Goal: Task Accomplishment & Management: Complete application form

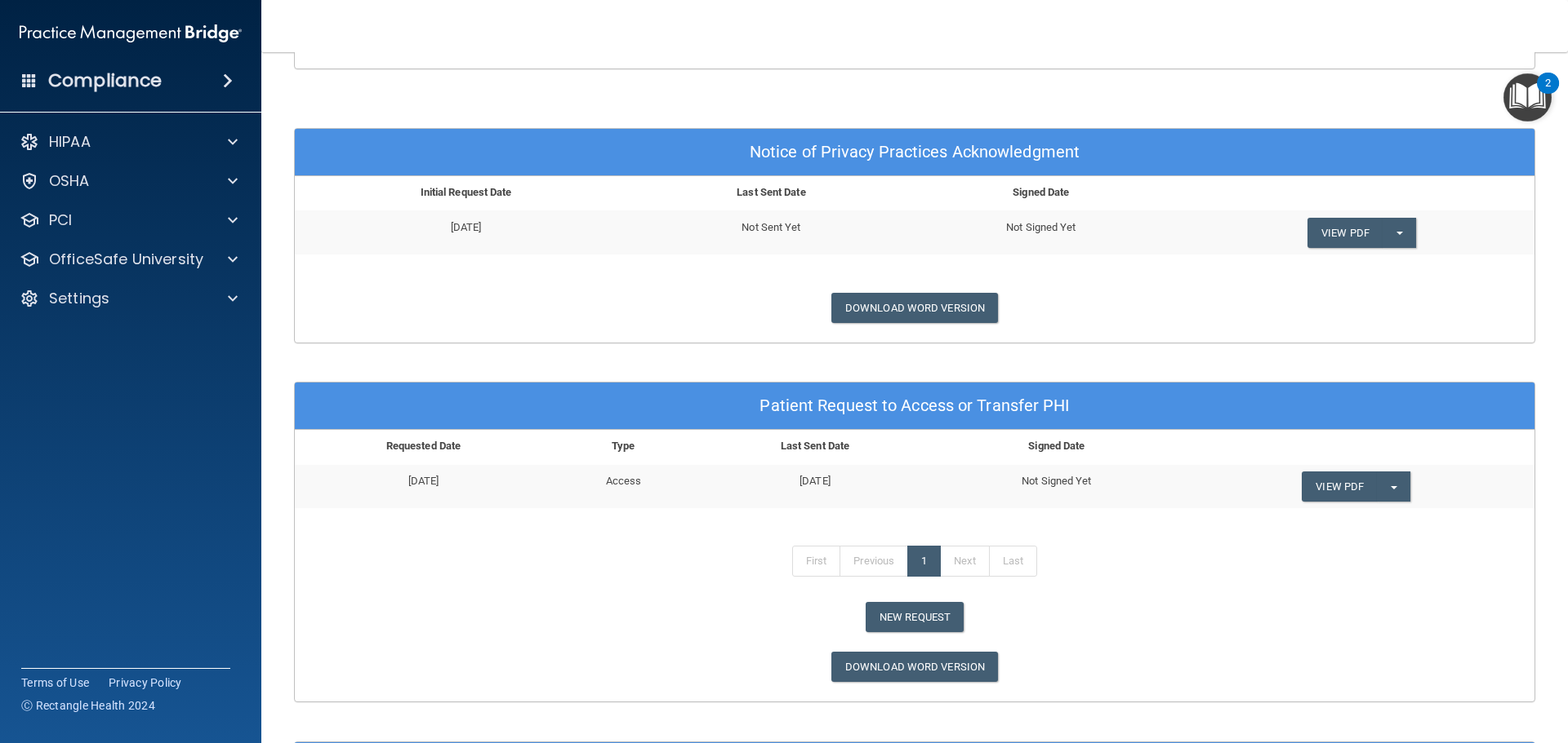
scroll to position [571, 0]
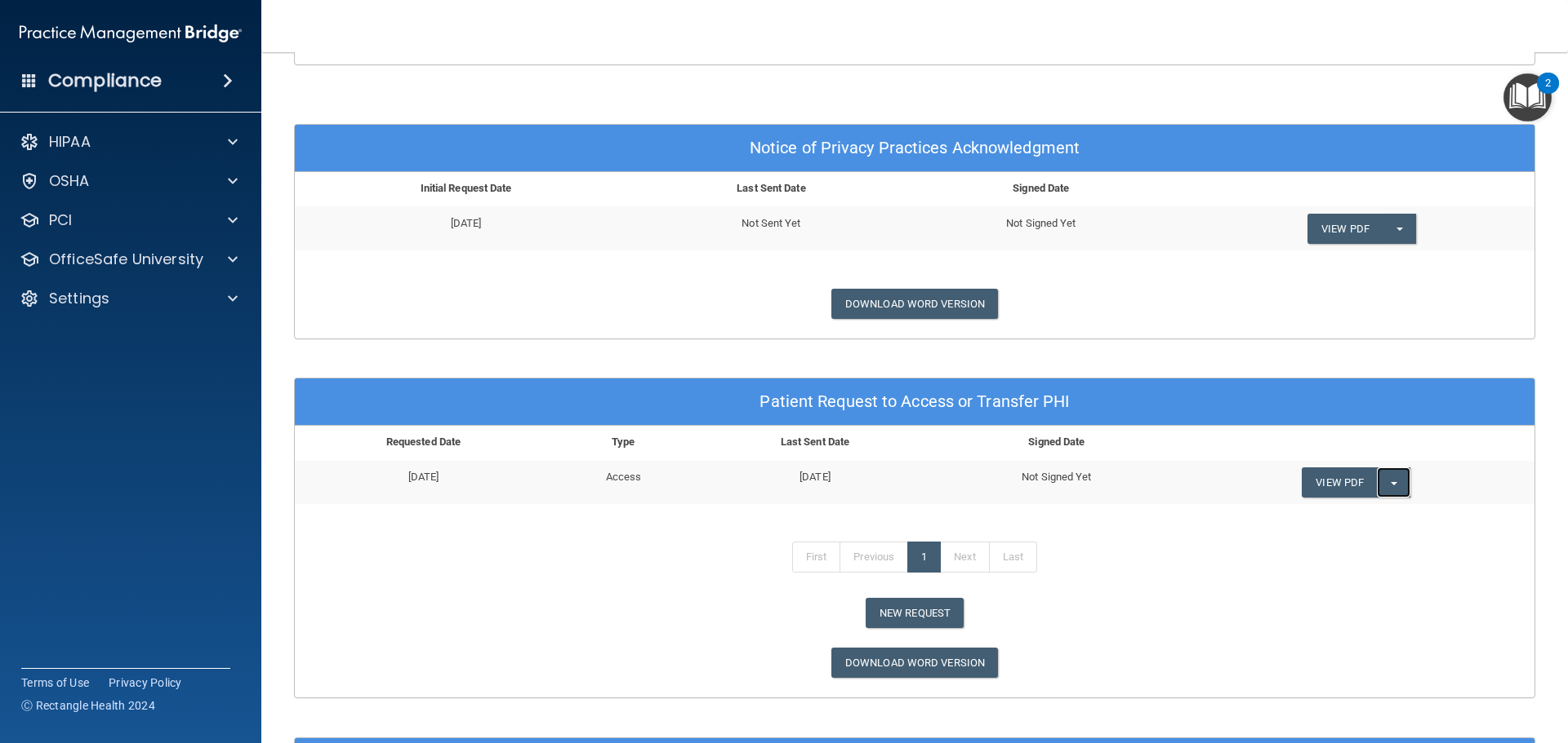
click at [1392, 483] on button "Split button!" at bounding box center [1393, 482] width 34 height 30
click at [1343, 513] on link "Send Request" at bounding box center [1367, 516] width 131 height 25
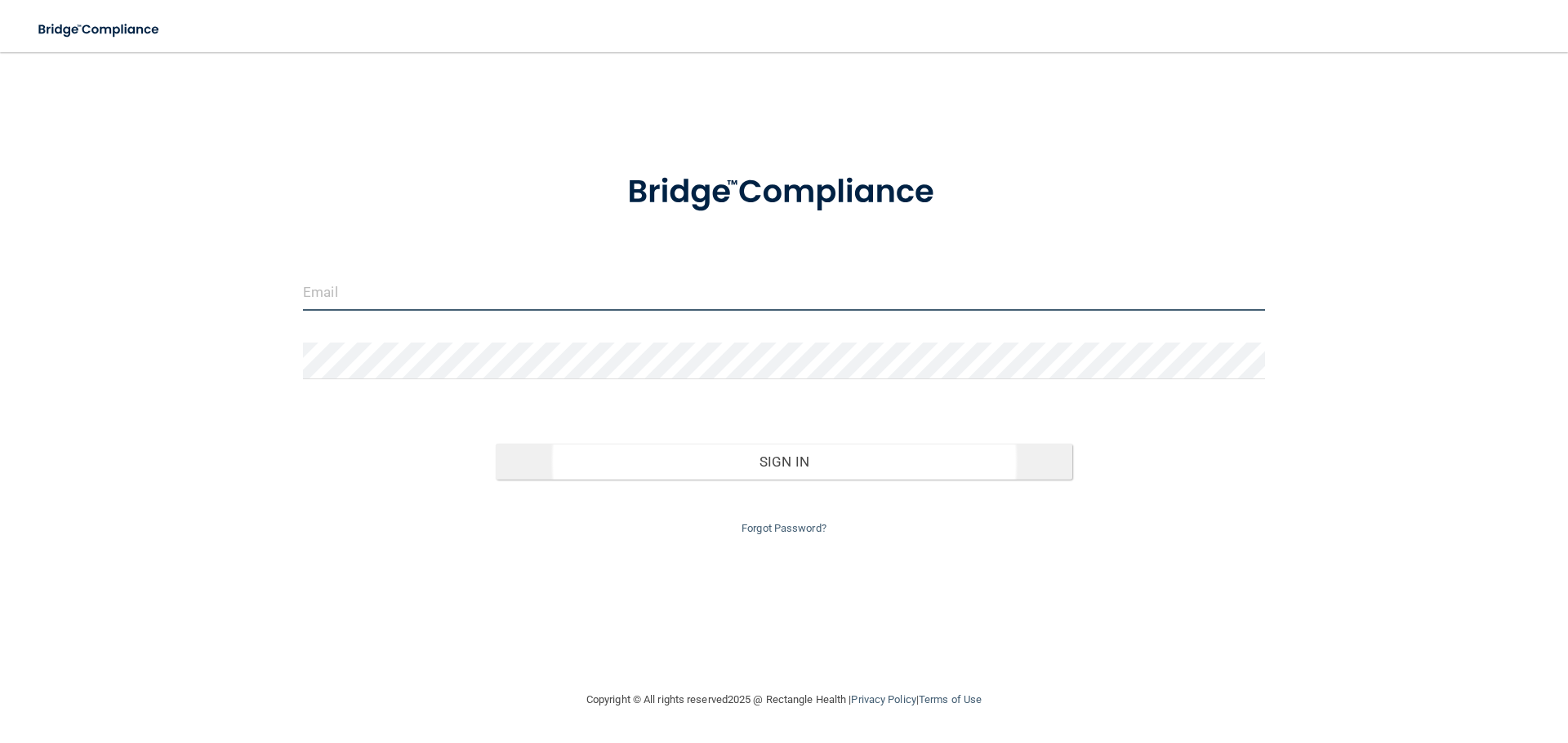
type input "[EMAIL_ADDRESS][DOMAIN_NAME]"
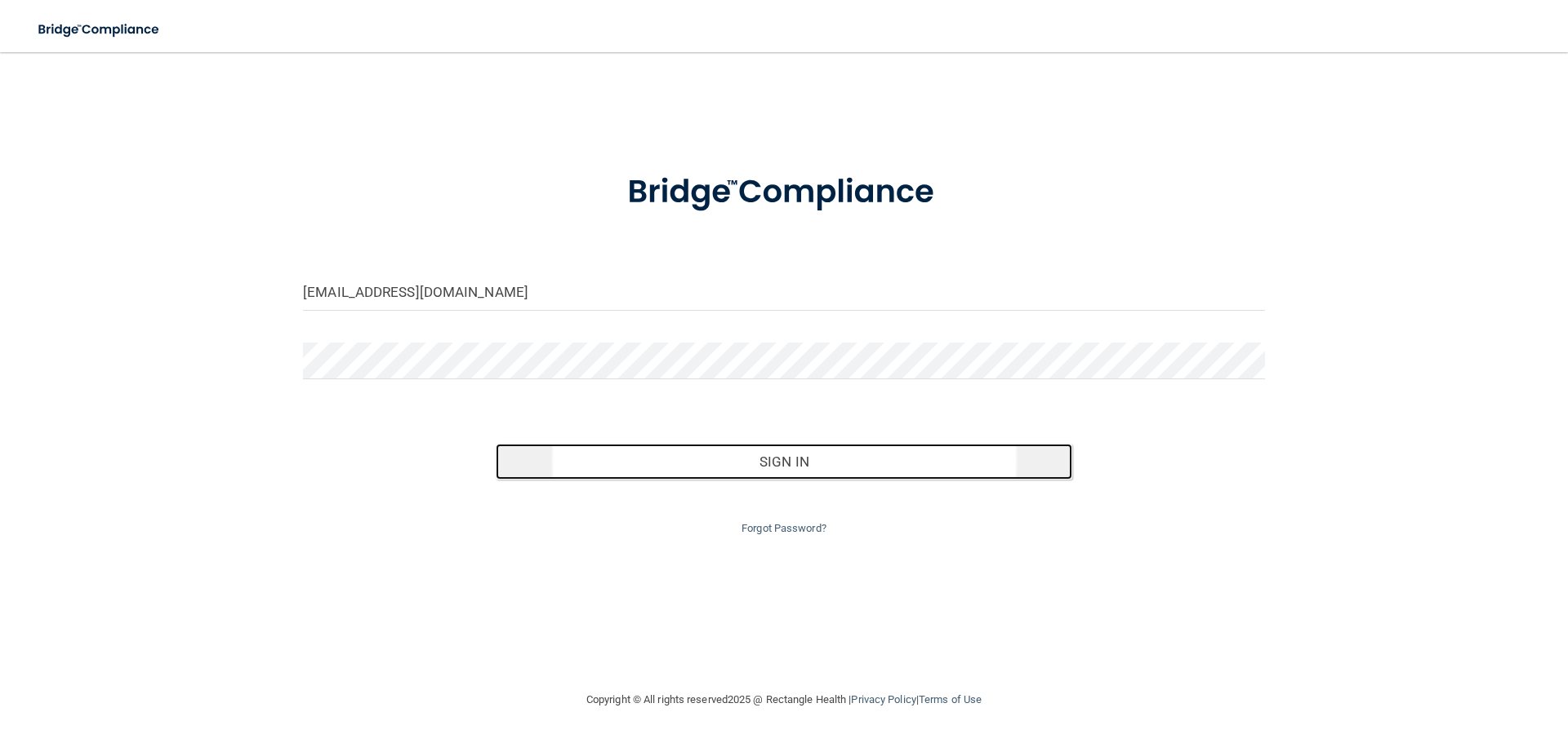
drag, startPoint x: 860, startPoint y: 467, endPoint x: 929, endPoint y: 471, distance: 69.1
click at [861, 468] on button "Sign In" at bounding box center [784, 462] width 577 height 36
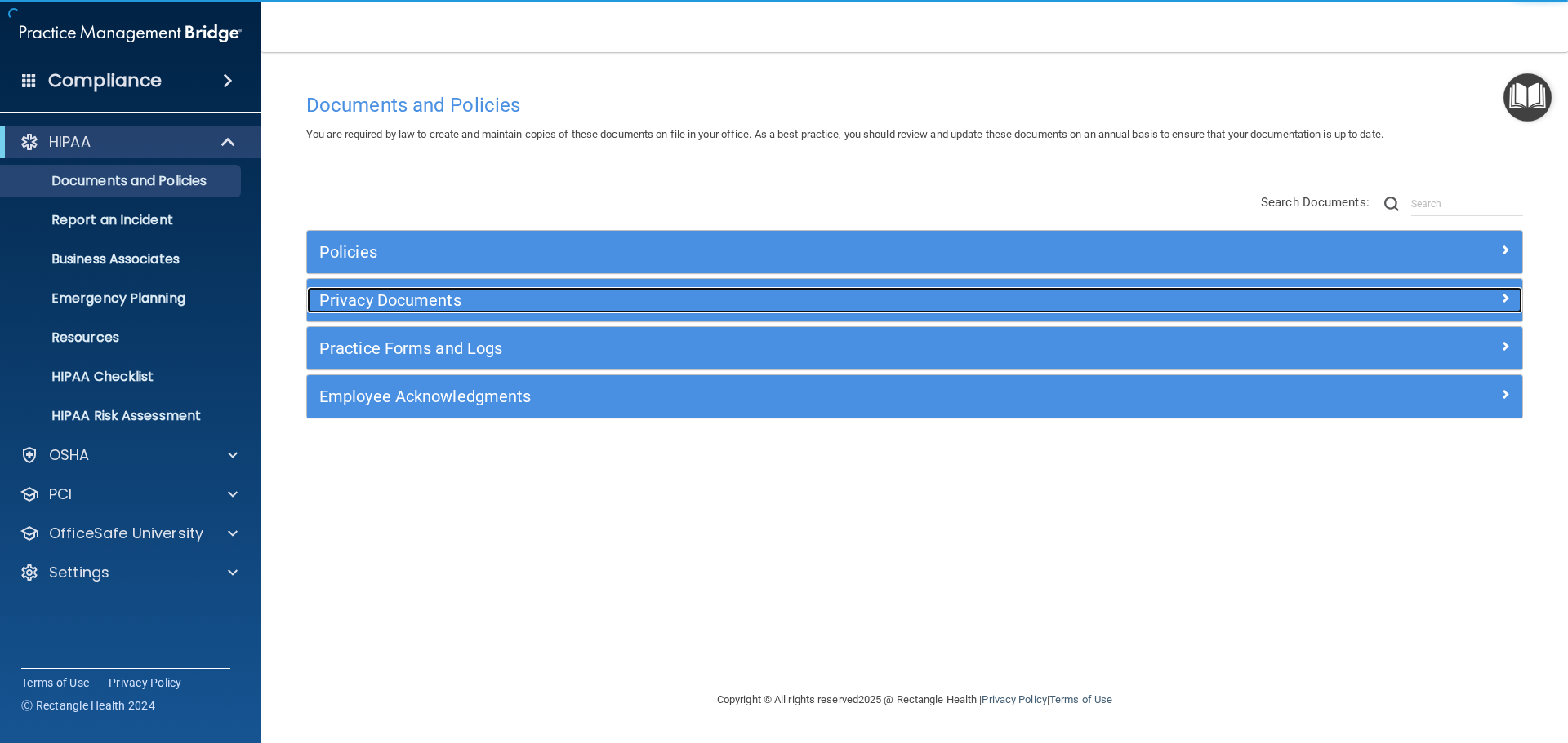
click at [439, 302] on h5 "Privacy Documents" at bounding box center [762, 300] width 887 height 18
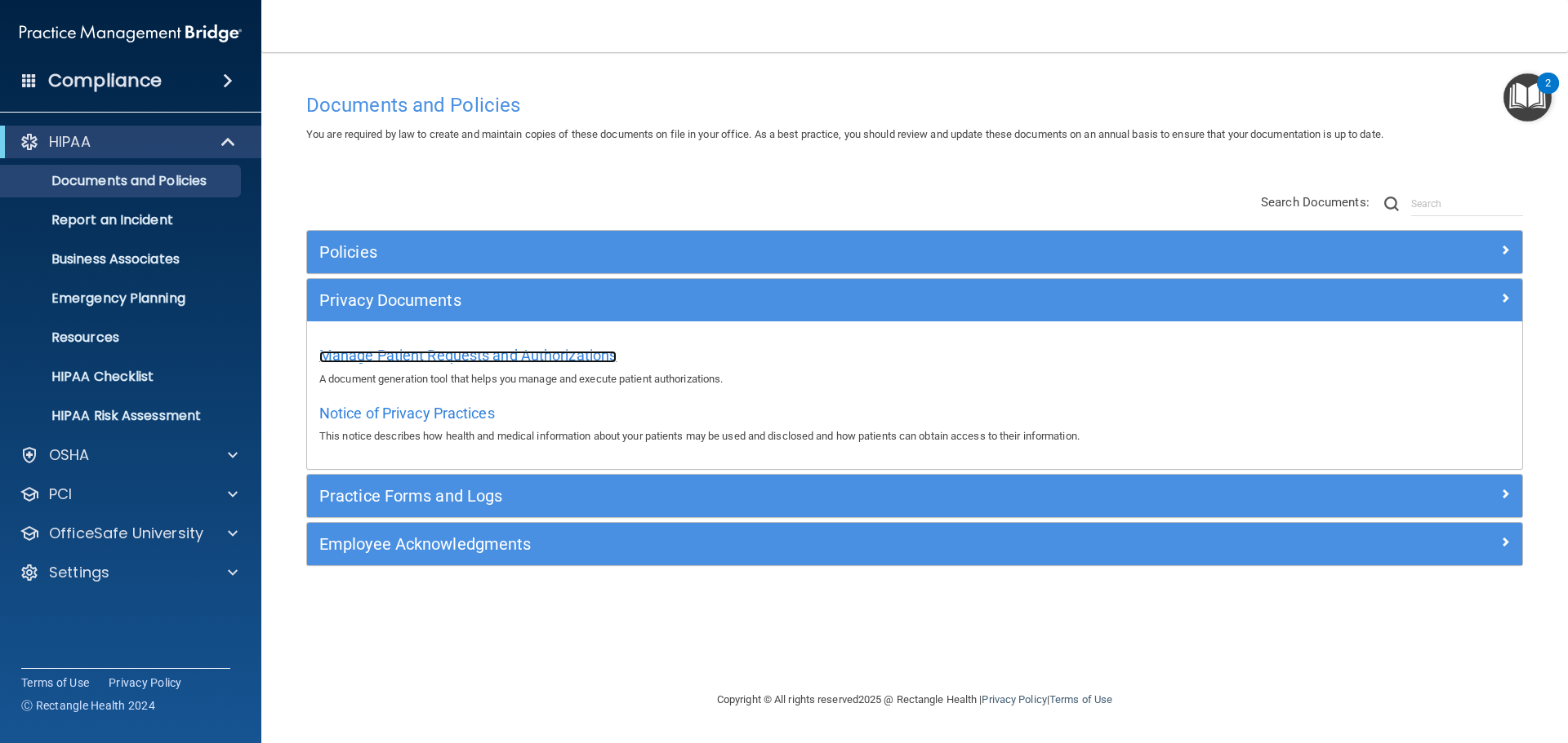
click at [476, 353] on span "Manage Patient Requests and Authorizations" at bounding box center [468, 355] width 297 height 17
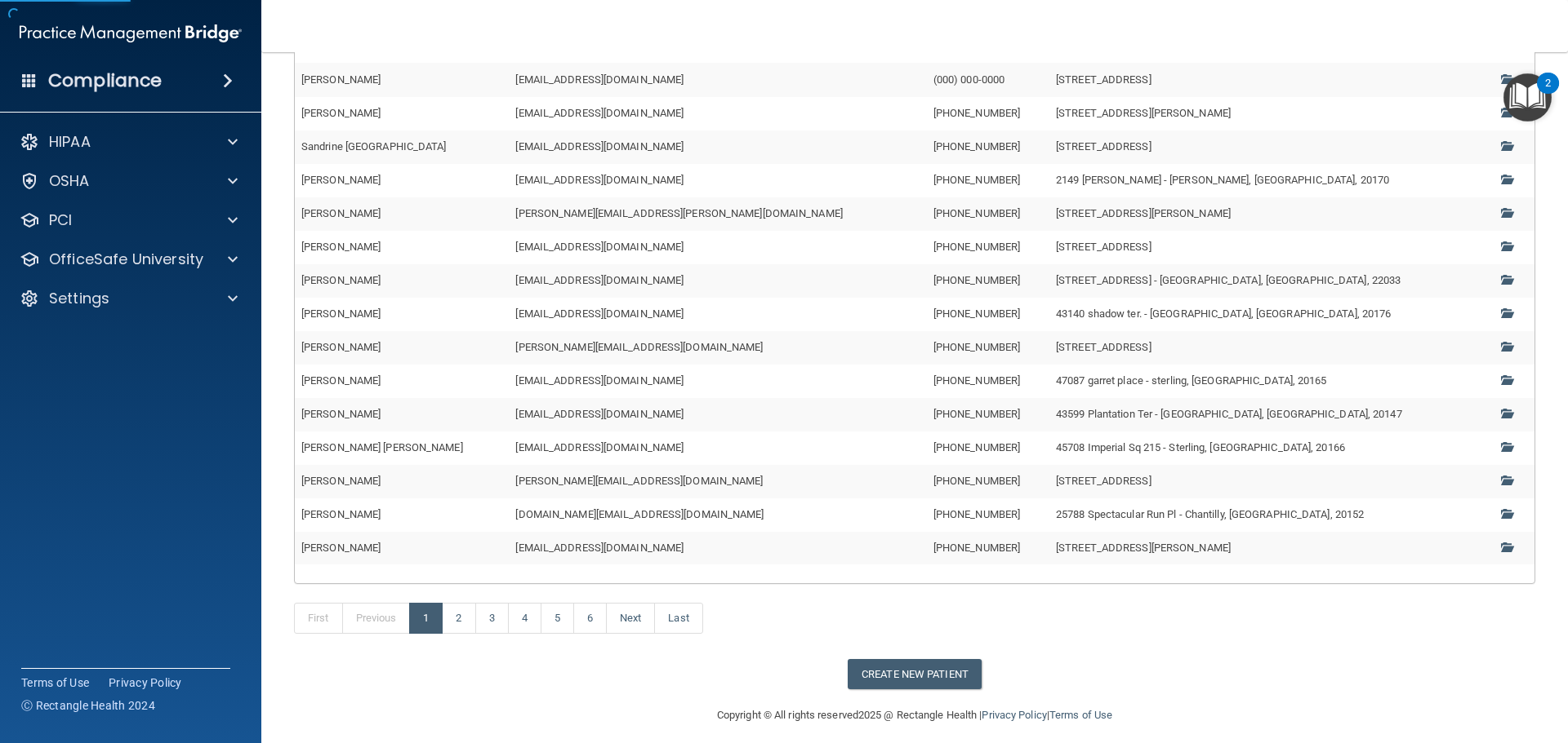
scroll to position [245, 0]
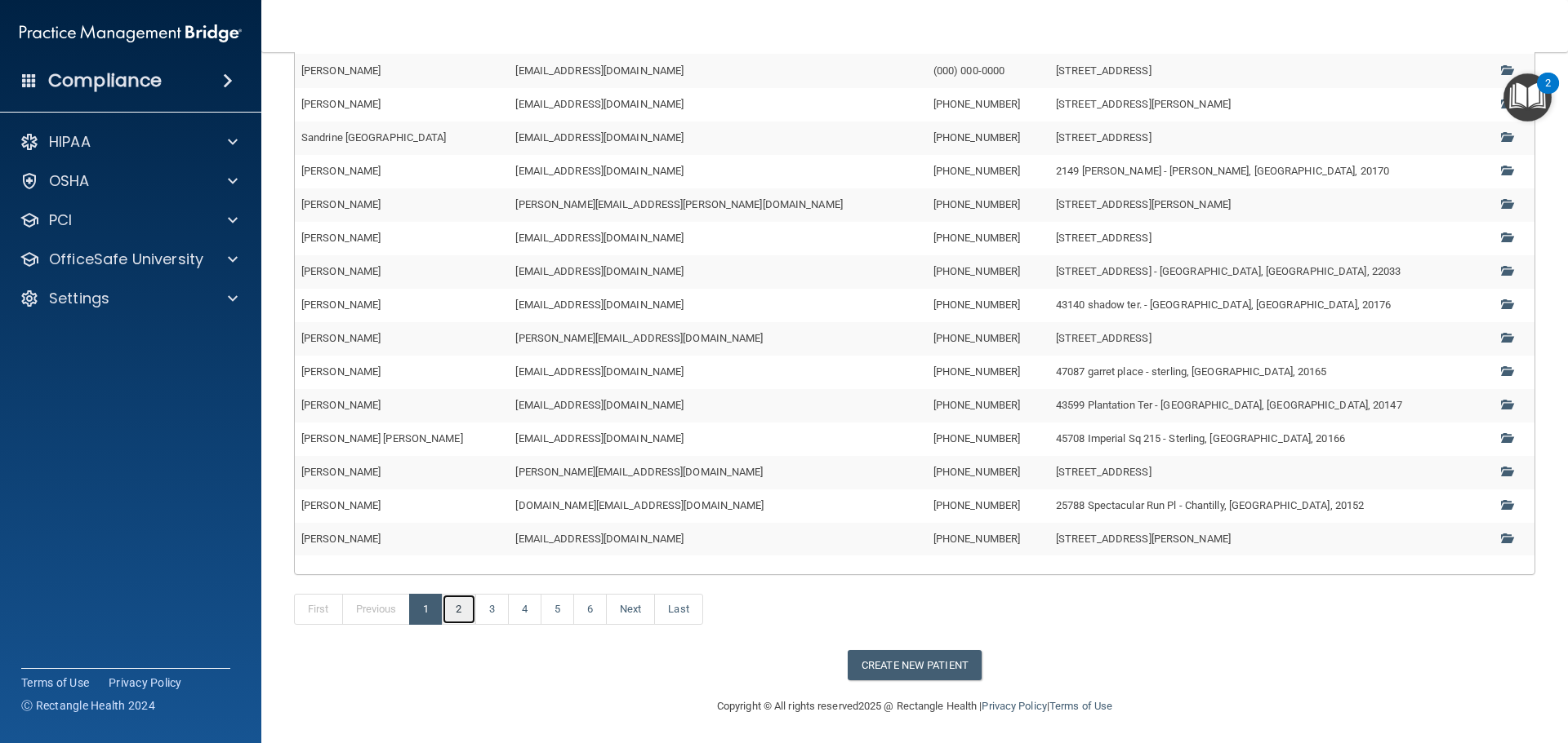
click at [459, 606] on link "2" at bounding box center [459, 610] width 34 height 31
click at [495, 607] on link "3" at bounding box center [491, 610] width 34 height 31
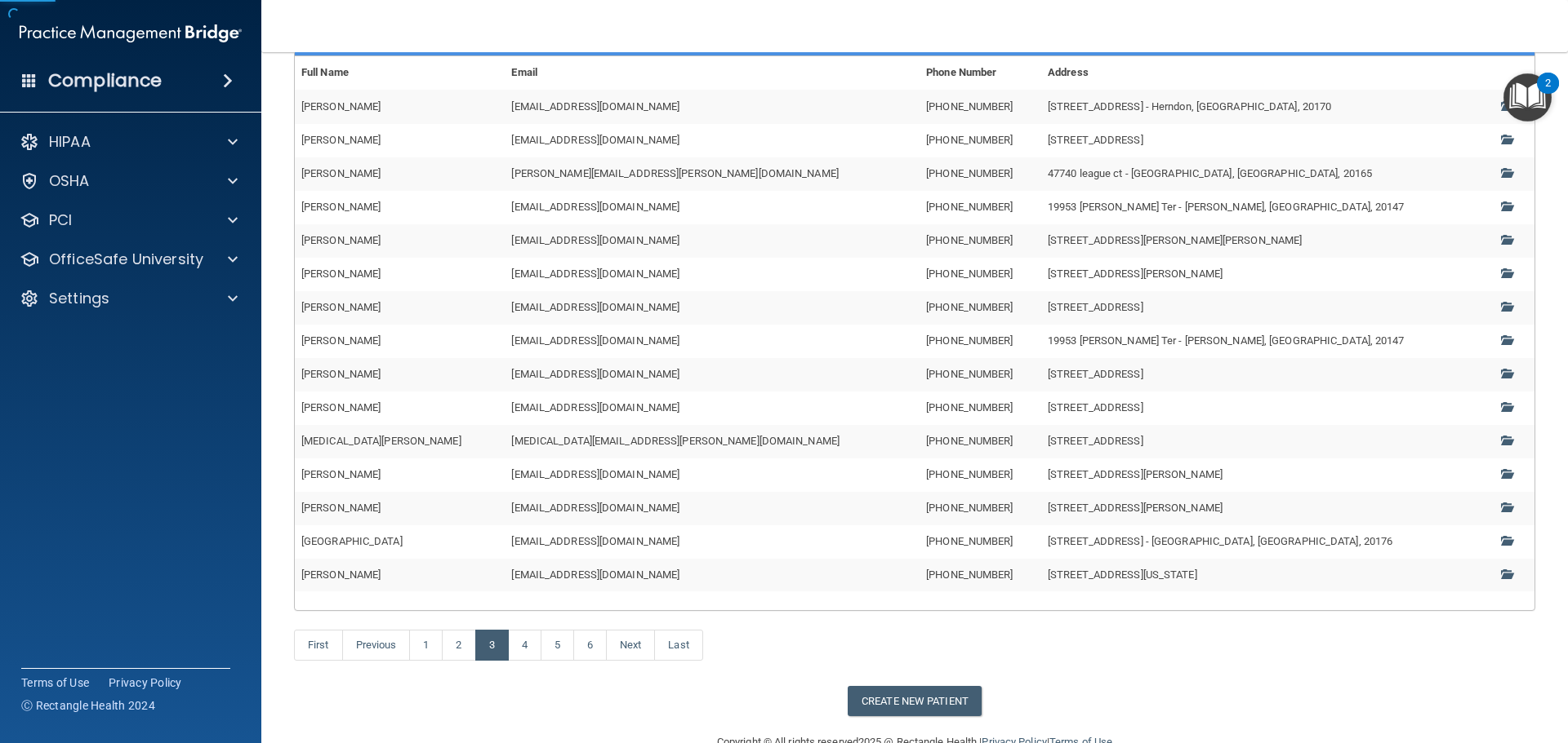
scroll to position [245, 0]
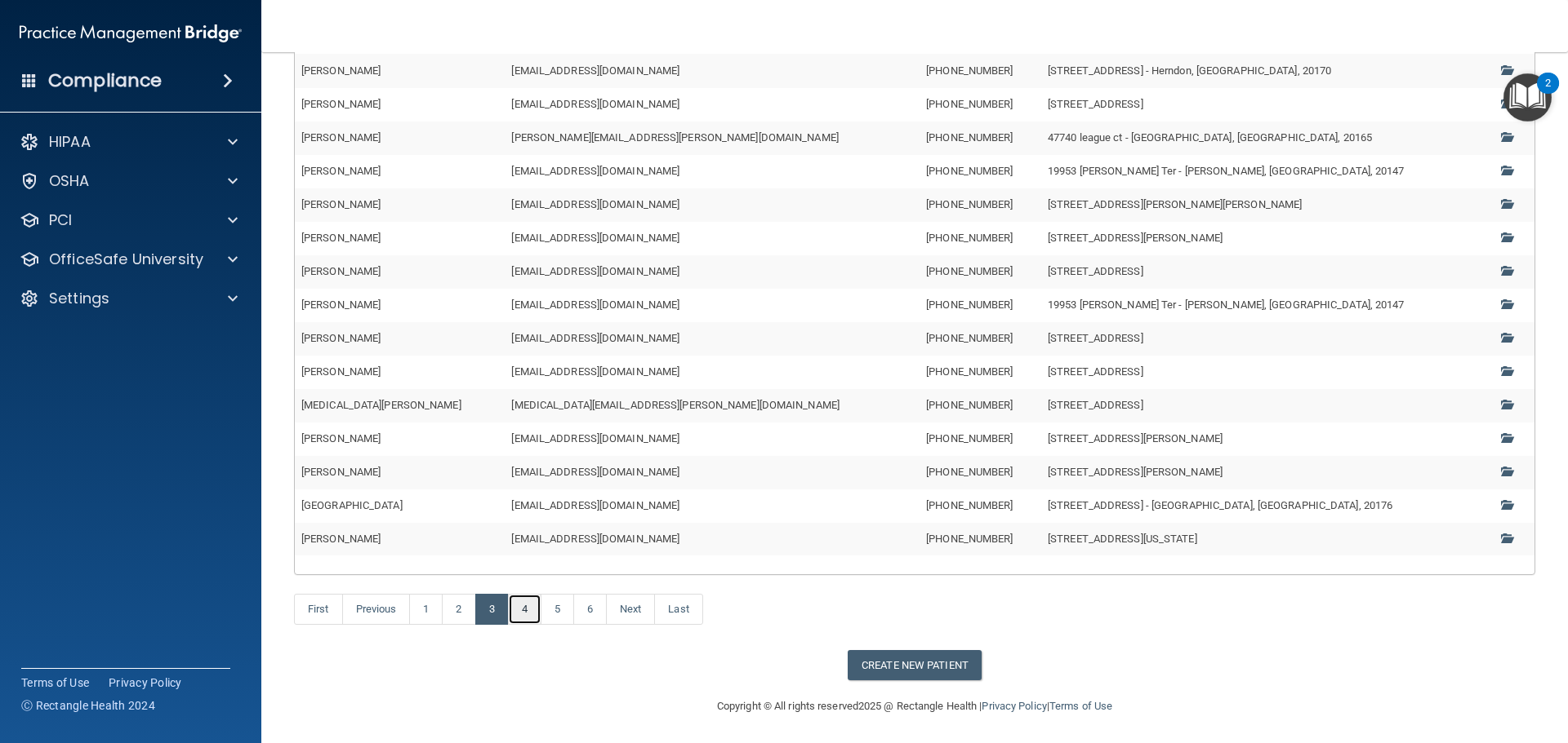
drag, startPoint x: 525, startPoint y: 608, endPoint x: 540, endPoint y: 608, distance: 15.0
click at [526, 608] on link "4" at bounding box center [524, 610] width 34 height 31
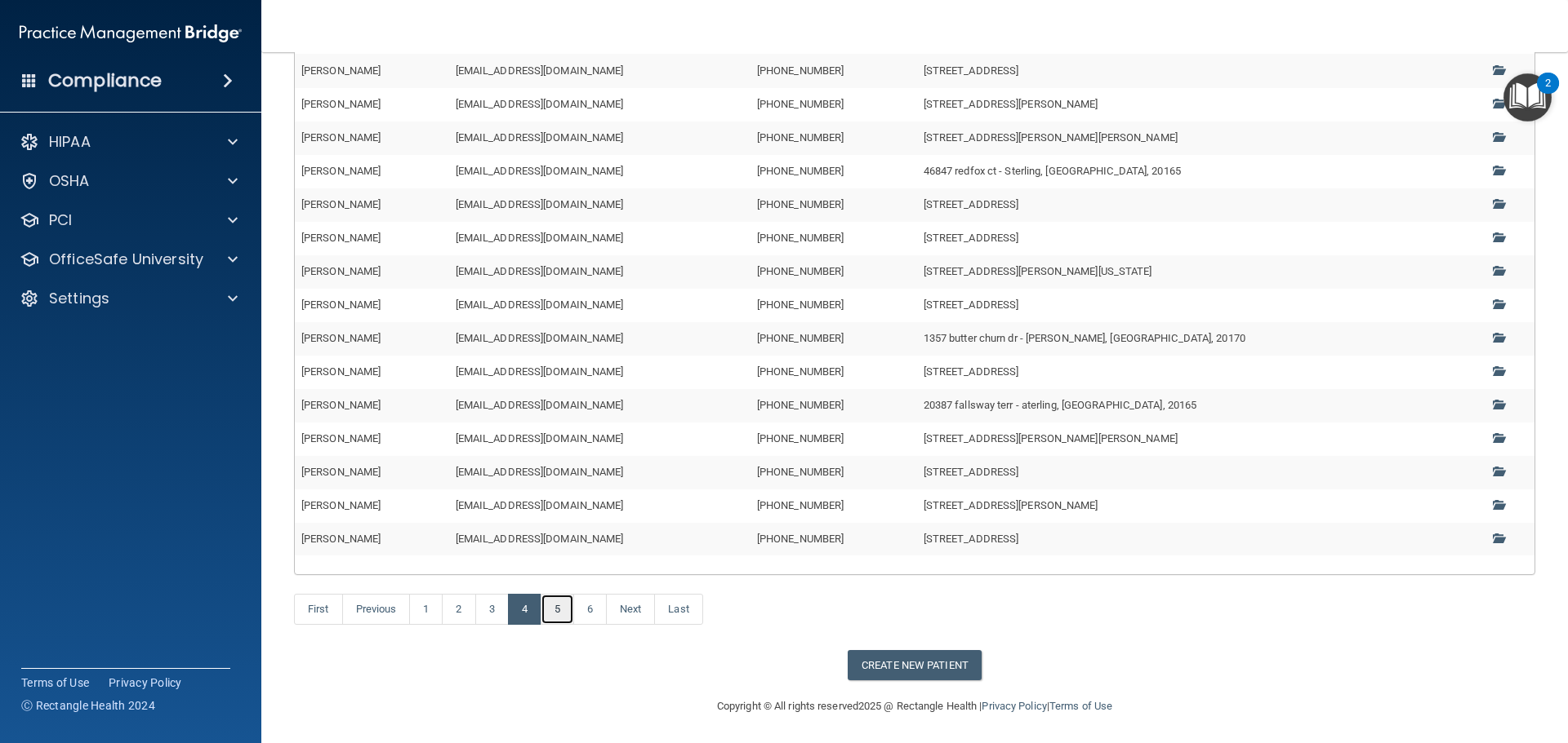
drag, startPoint x: 567, startPoint y: 612, endPoint x: 577, endPoint y: 603, distance: 13.5
click at [568, 612] on link "5" at bounding box center [557, 610] width 34 height 31
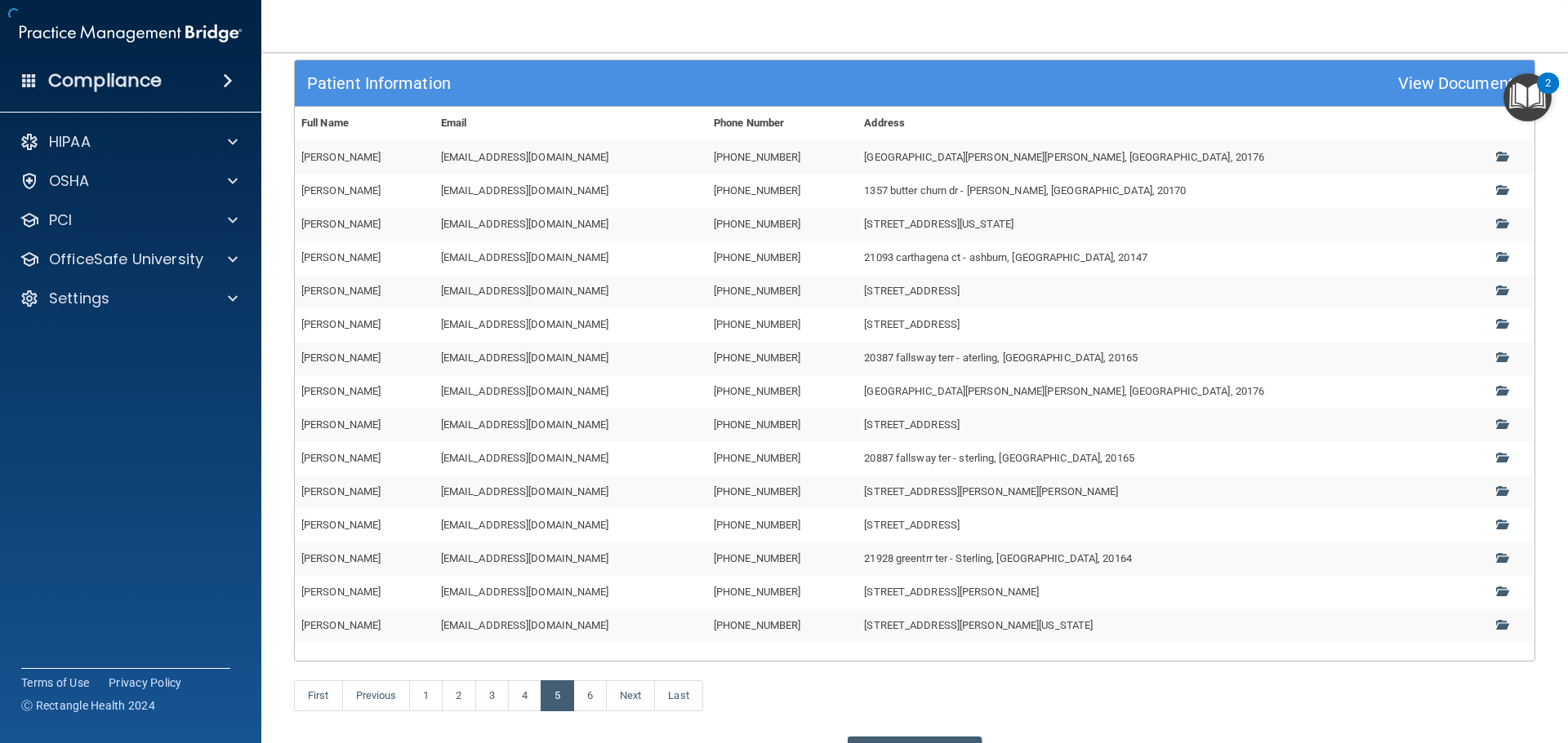
scroll to position [247, 0]
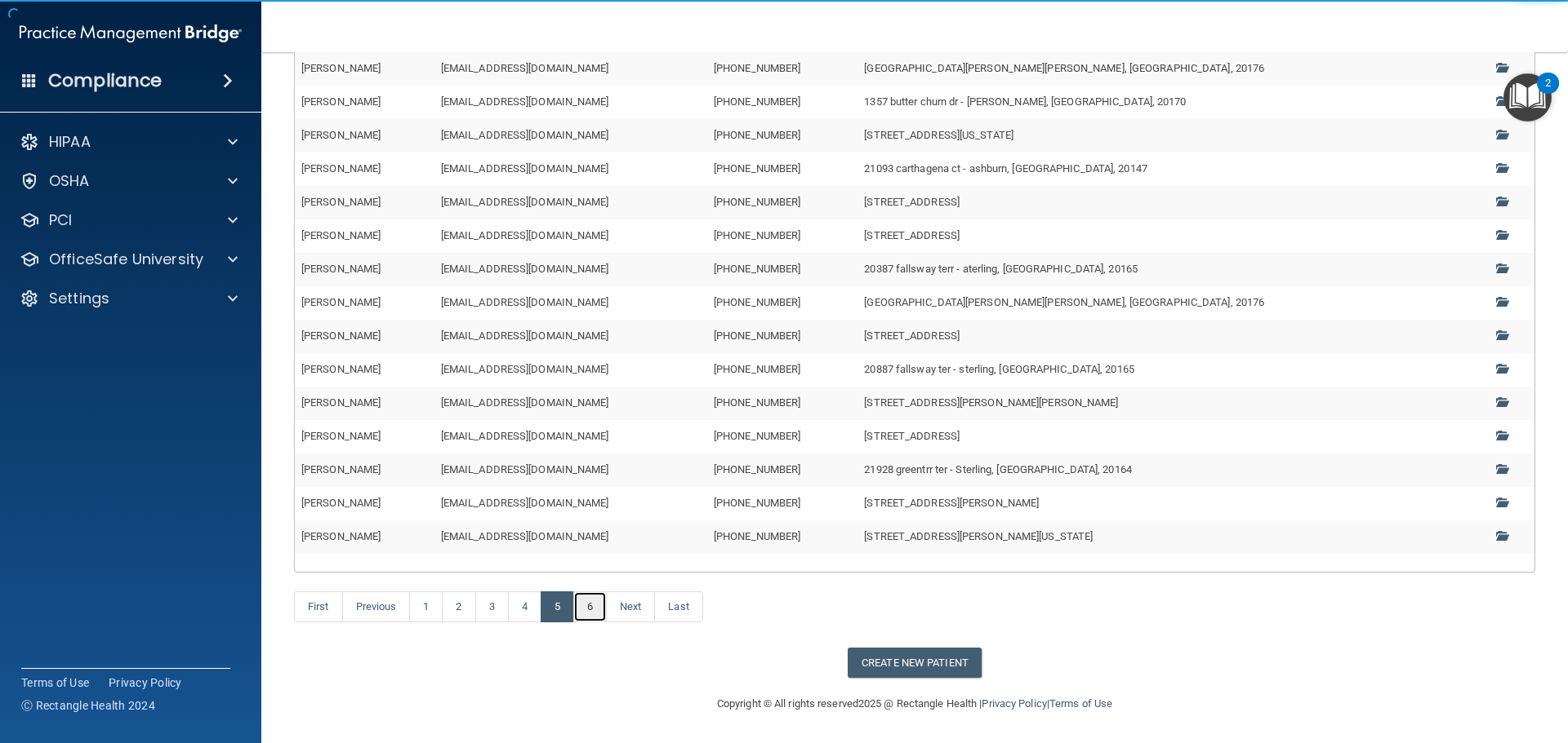
click at [596, 609] on link "6" at bounding box center [590, 607] width 34 height 31
drag, startPoint x: 429, startPoint y: 610, endPoint x: 447, endPoint y: 589, distance: 27.7
click at [430, 610] on link "1" at bounding box center [426, 607] width 34 height 31
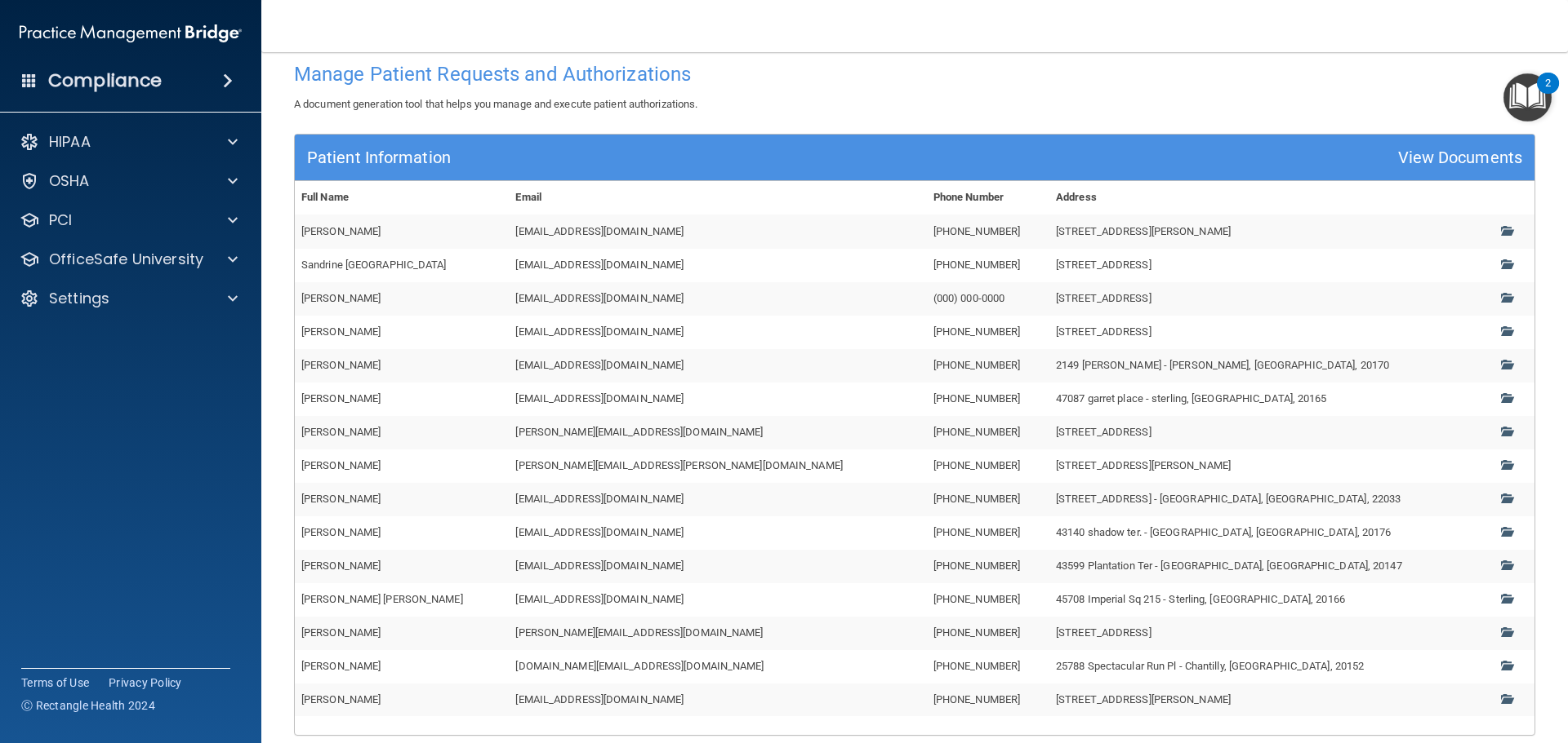
scroll to position [247, 0]
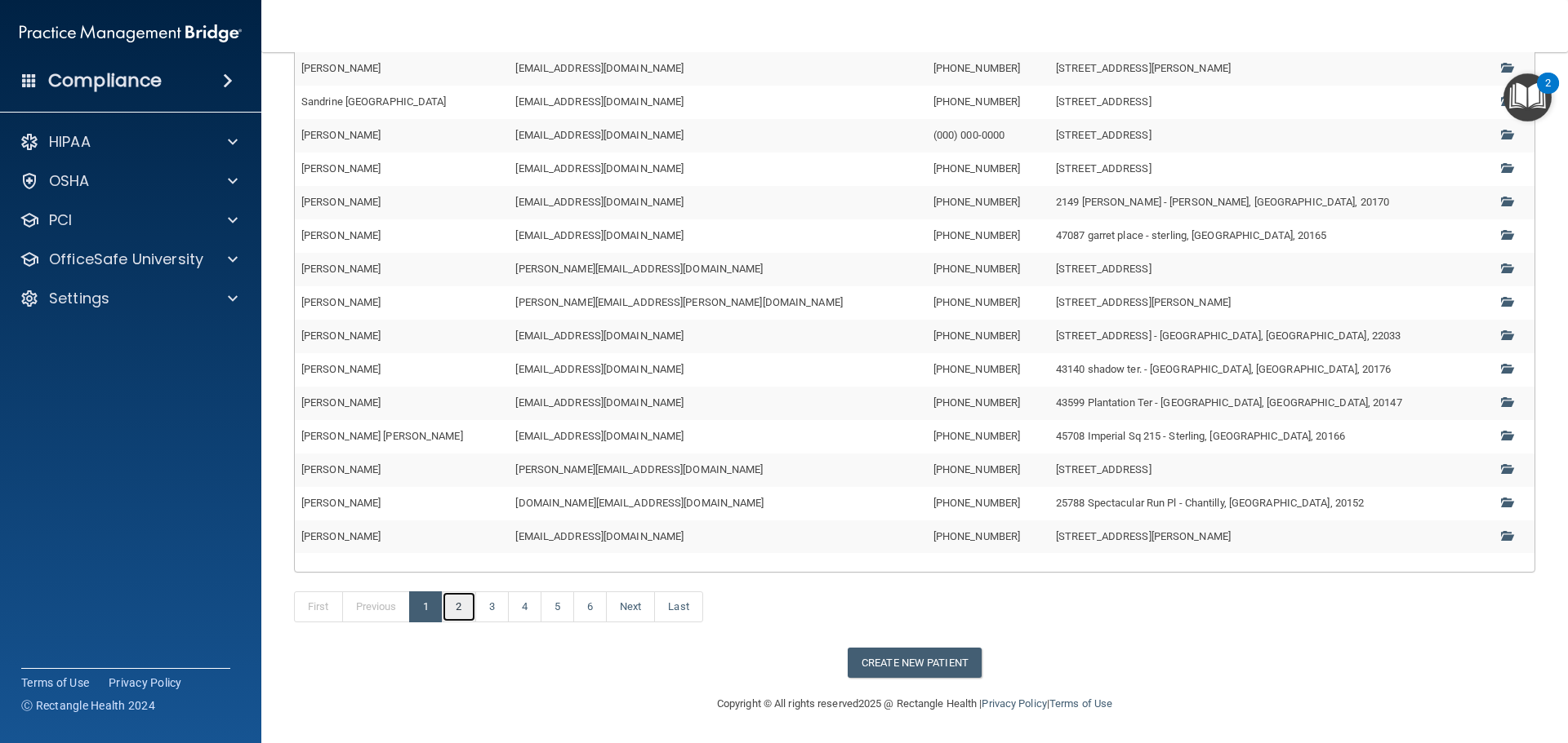
click at [462, 604] on link "2" at bounding box center [459, 607] width 34 height 31
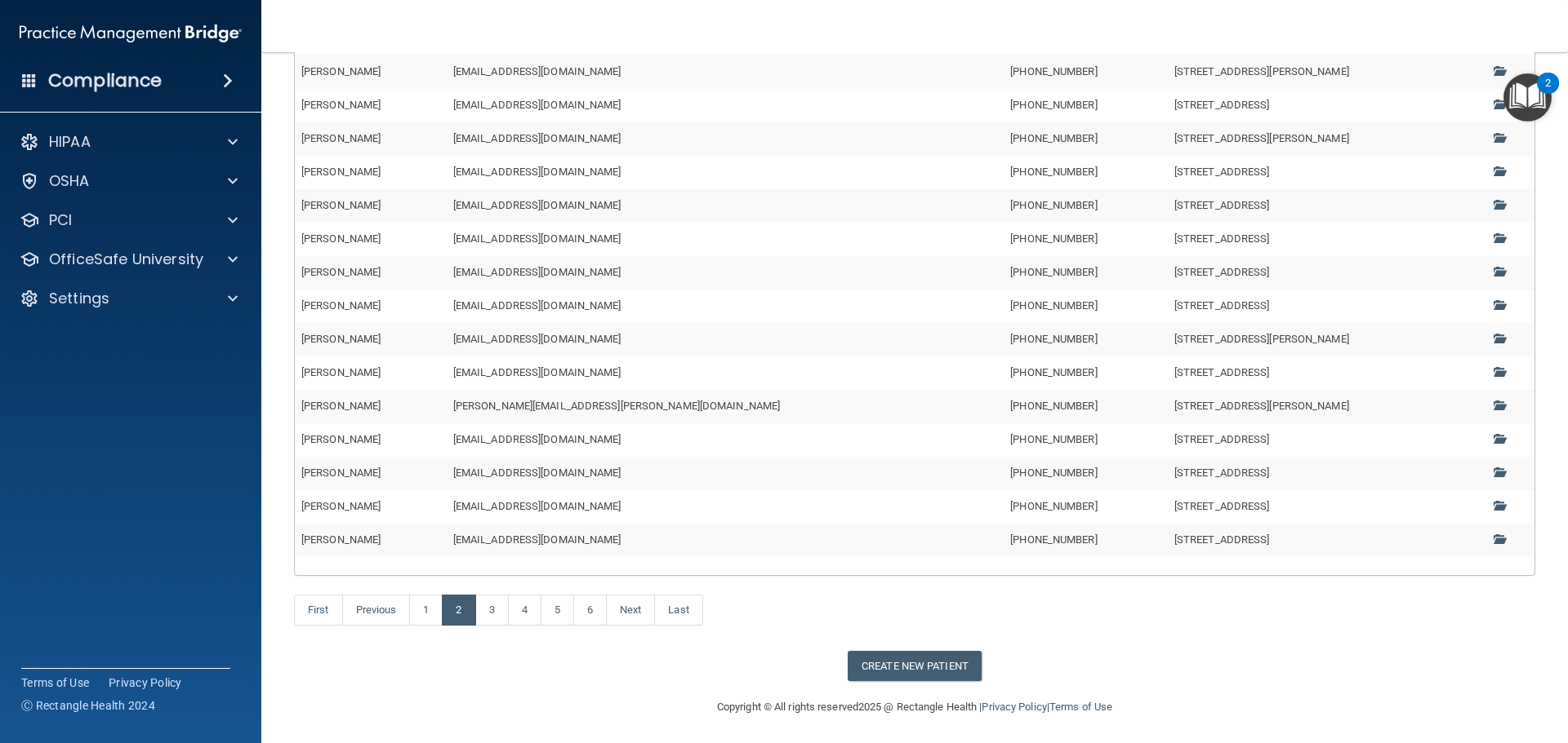
scroll to position [247, 0]
click at [505, 603] on link "3" at bounding box center [491, 607] width 34 height 31
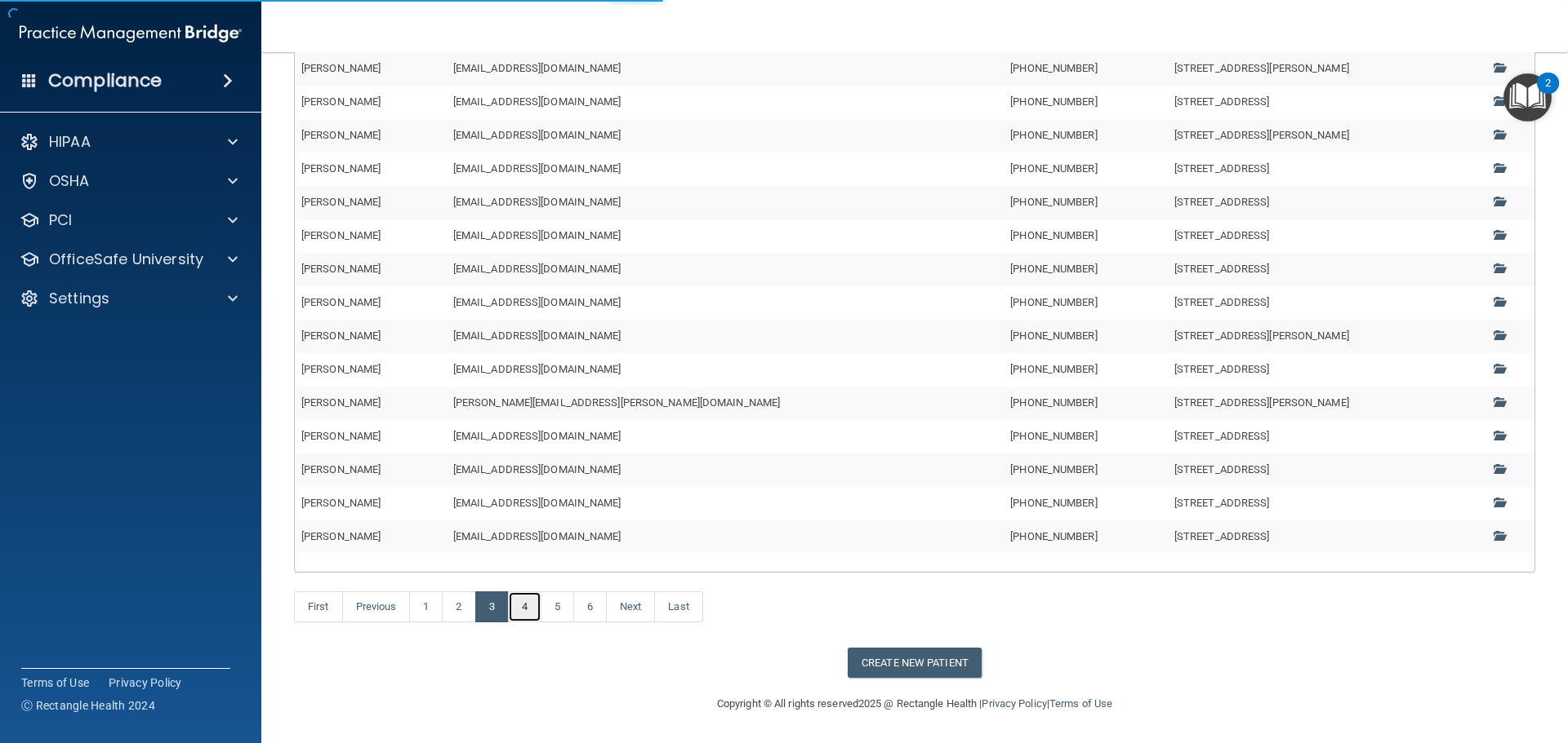
click at [525, 608] on link "4" at bounding box center [524, 607] width 34 height 31
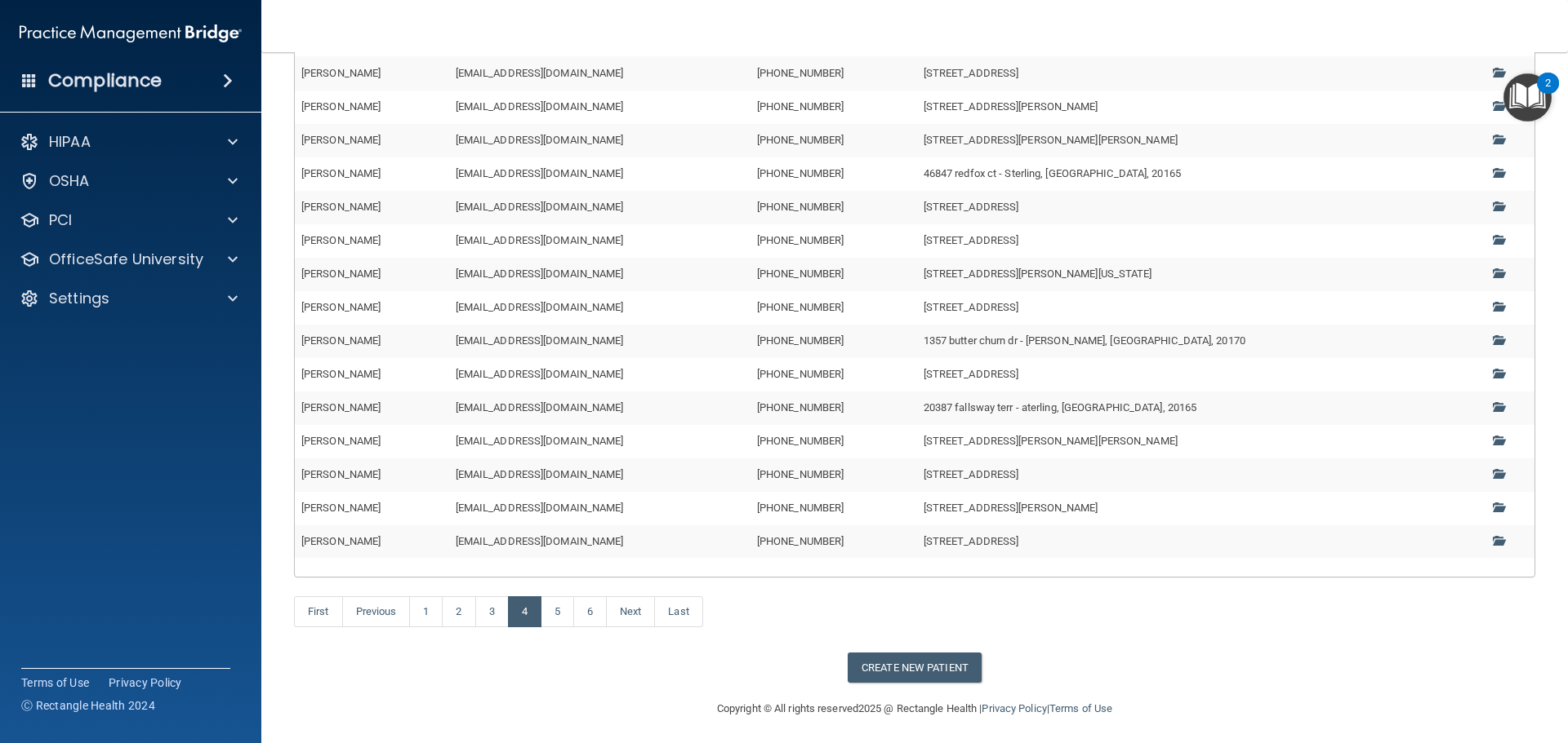
scroll to position [247, 0]
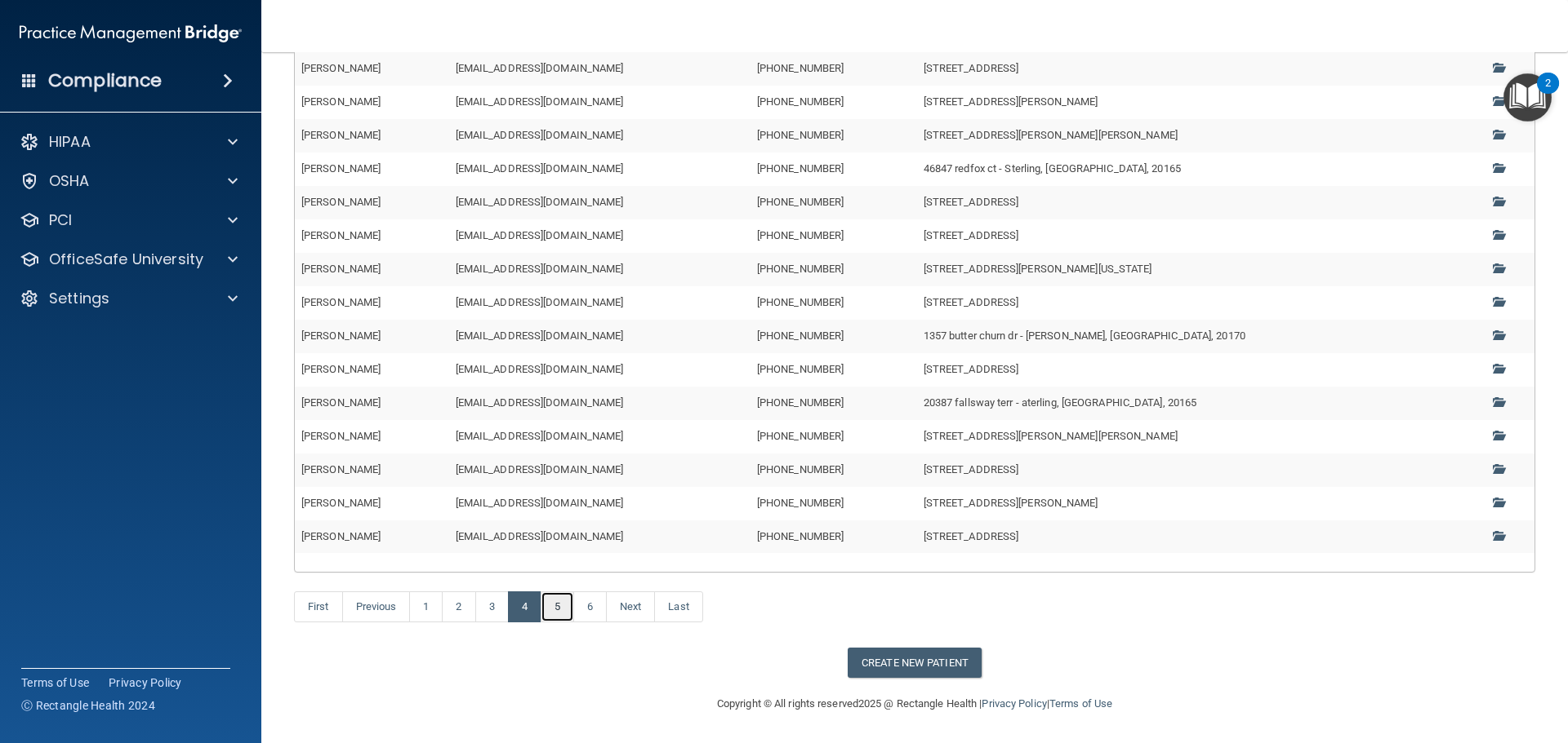
click at [555, 609] on link "5" at bounding box center [557, 607] width 34 height 31
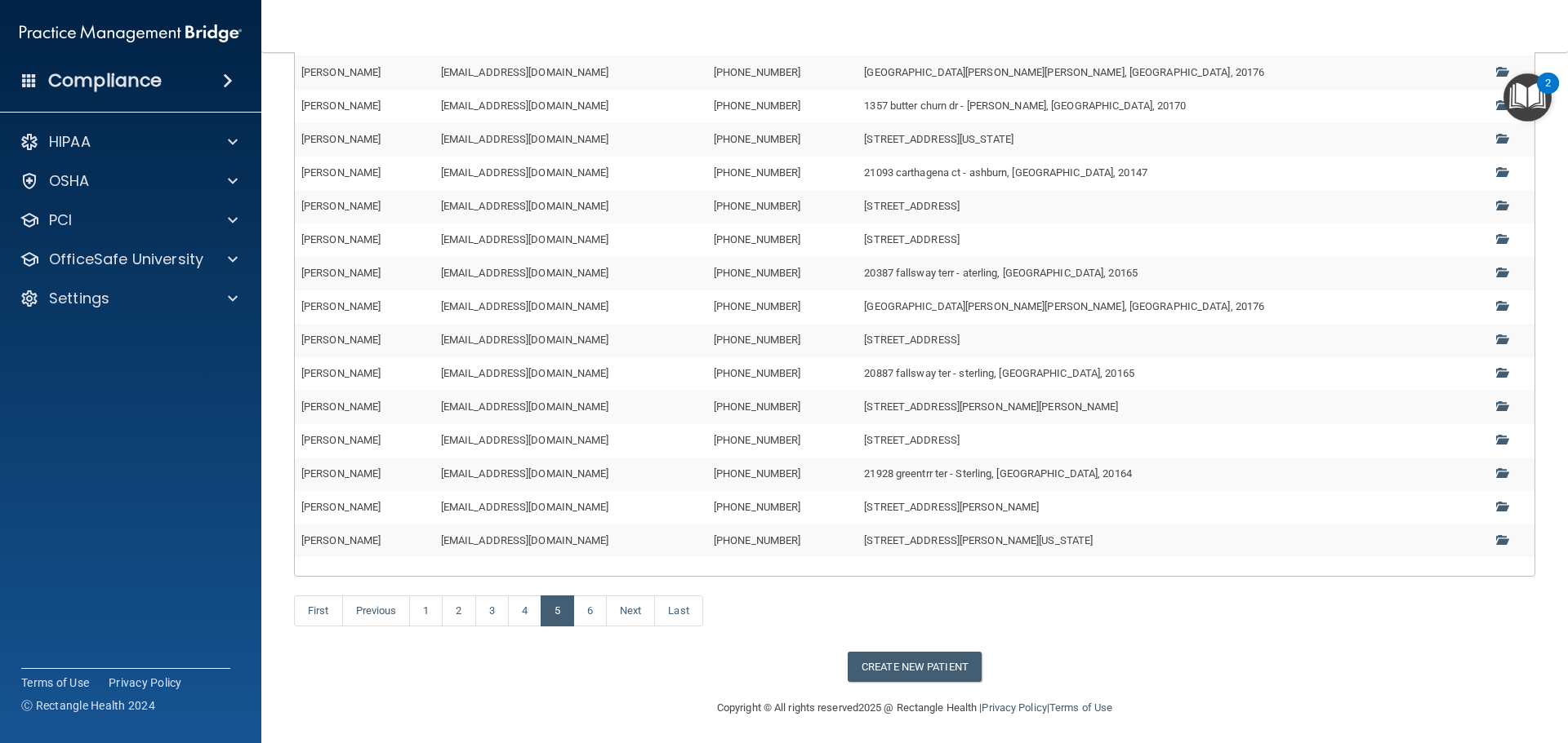
scroll to position [247, 0]
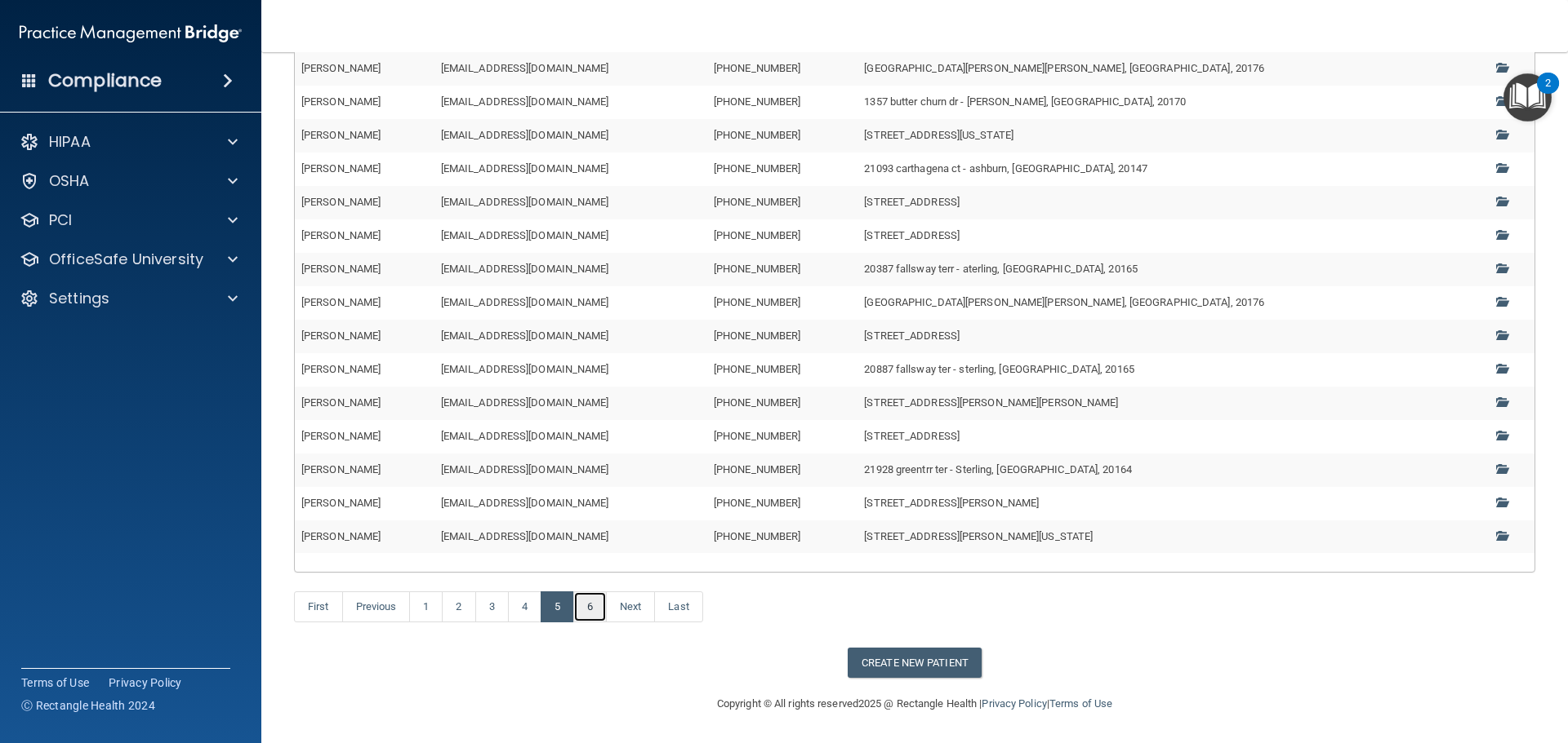
click at [594, 607] on link "6" at bounding box center [590, 607] width 34 height 31
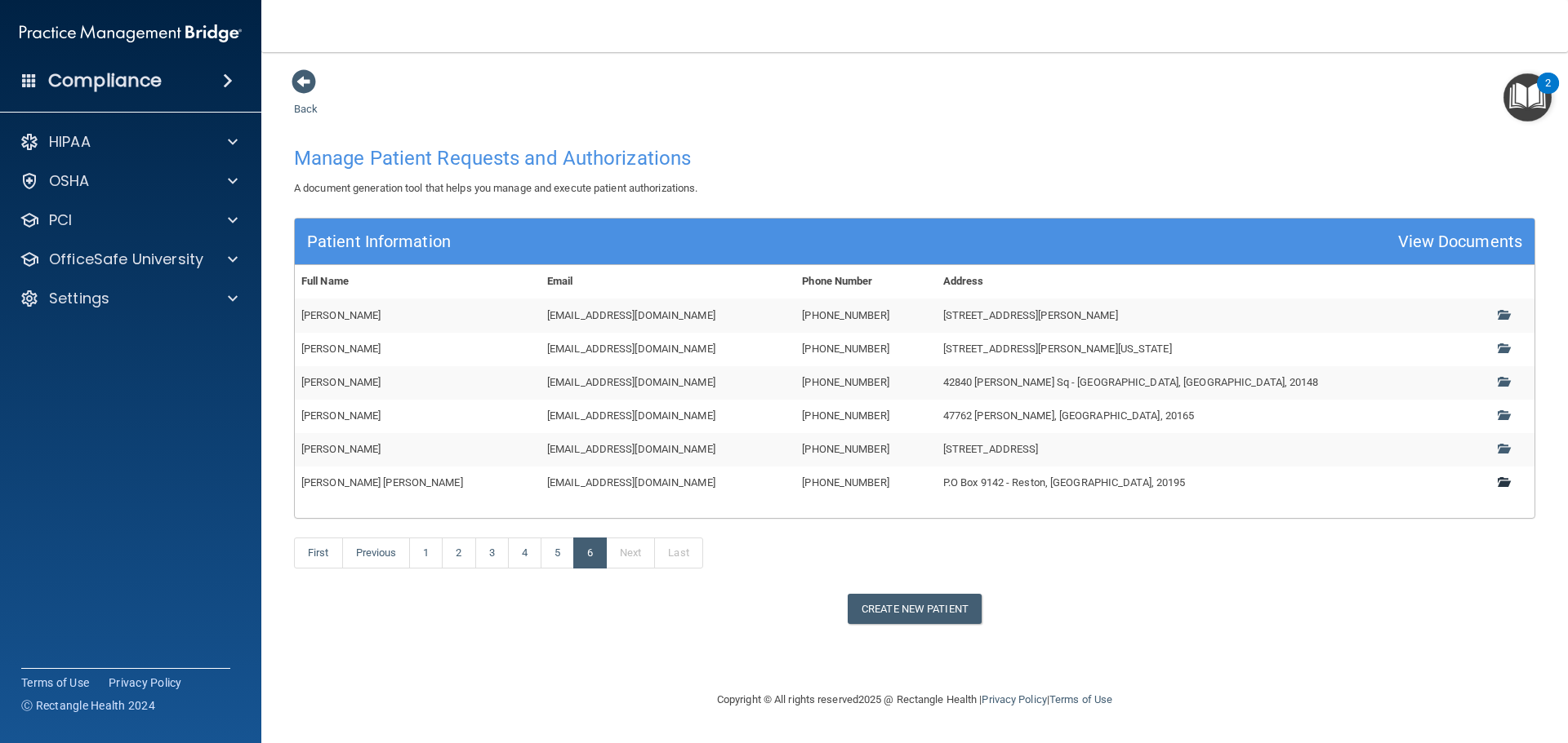
click at [1498, 487] on link at bounding box center [1509, 482] width 23 height 12
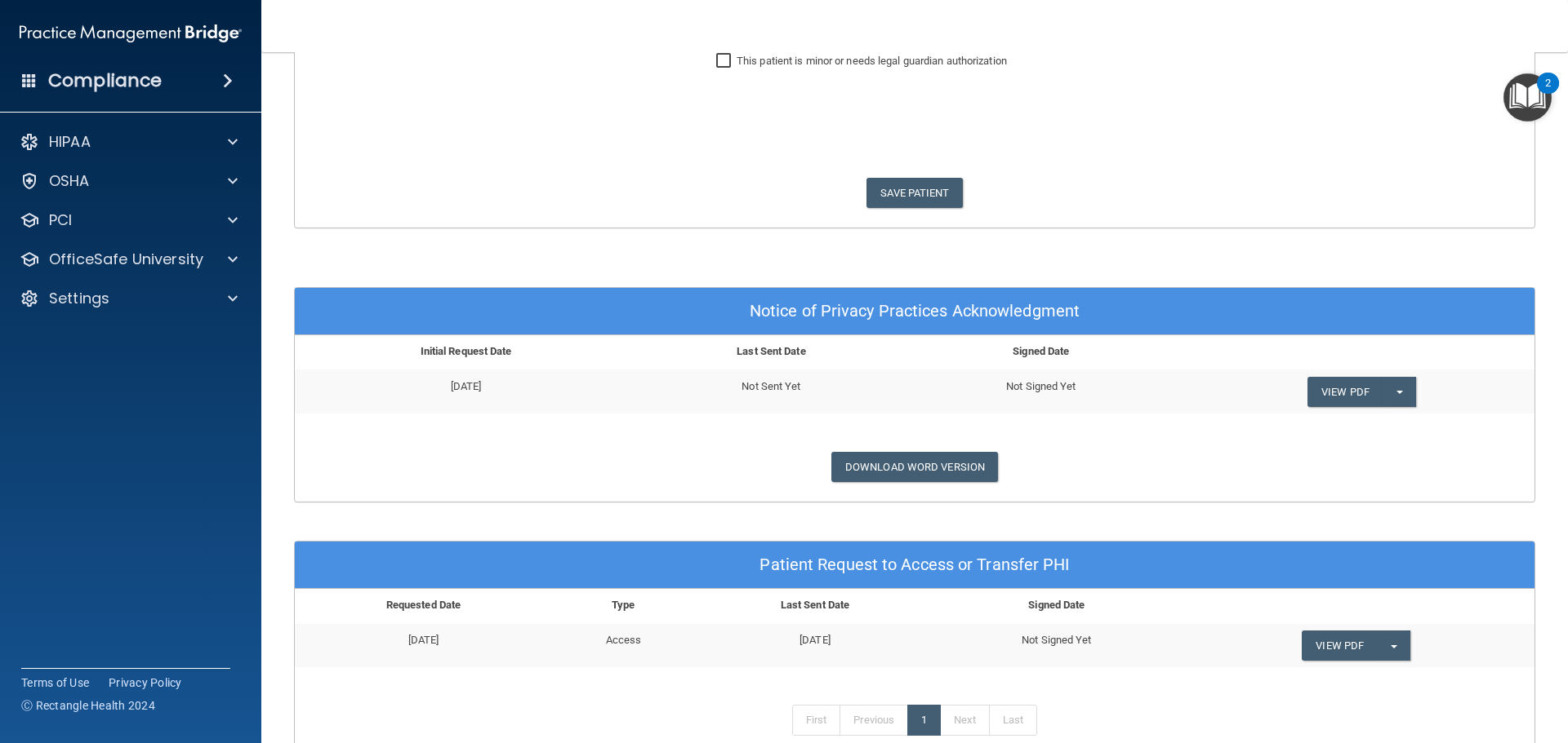
scroll to position [489, 0]
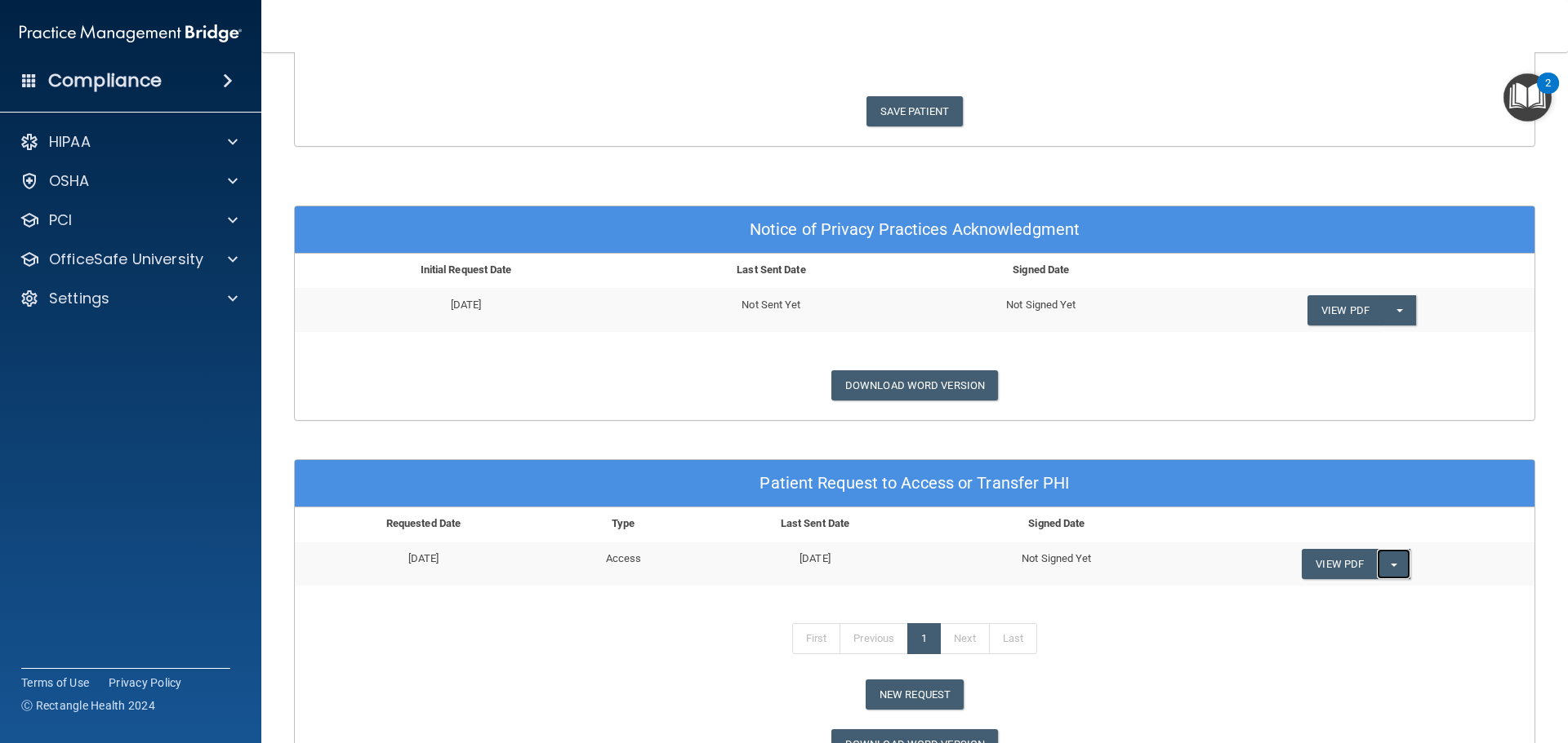
click at [1388, 561] on button "Split button!" at bounding box center [1393, 564] width 34 height 30
click at [1346, 619] on link "Update Request" at bounding box center [1367, 622] width 131 height 25
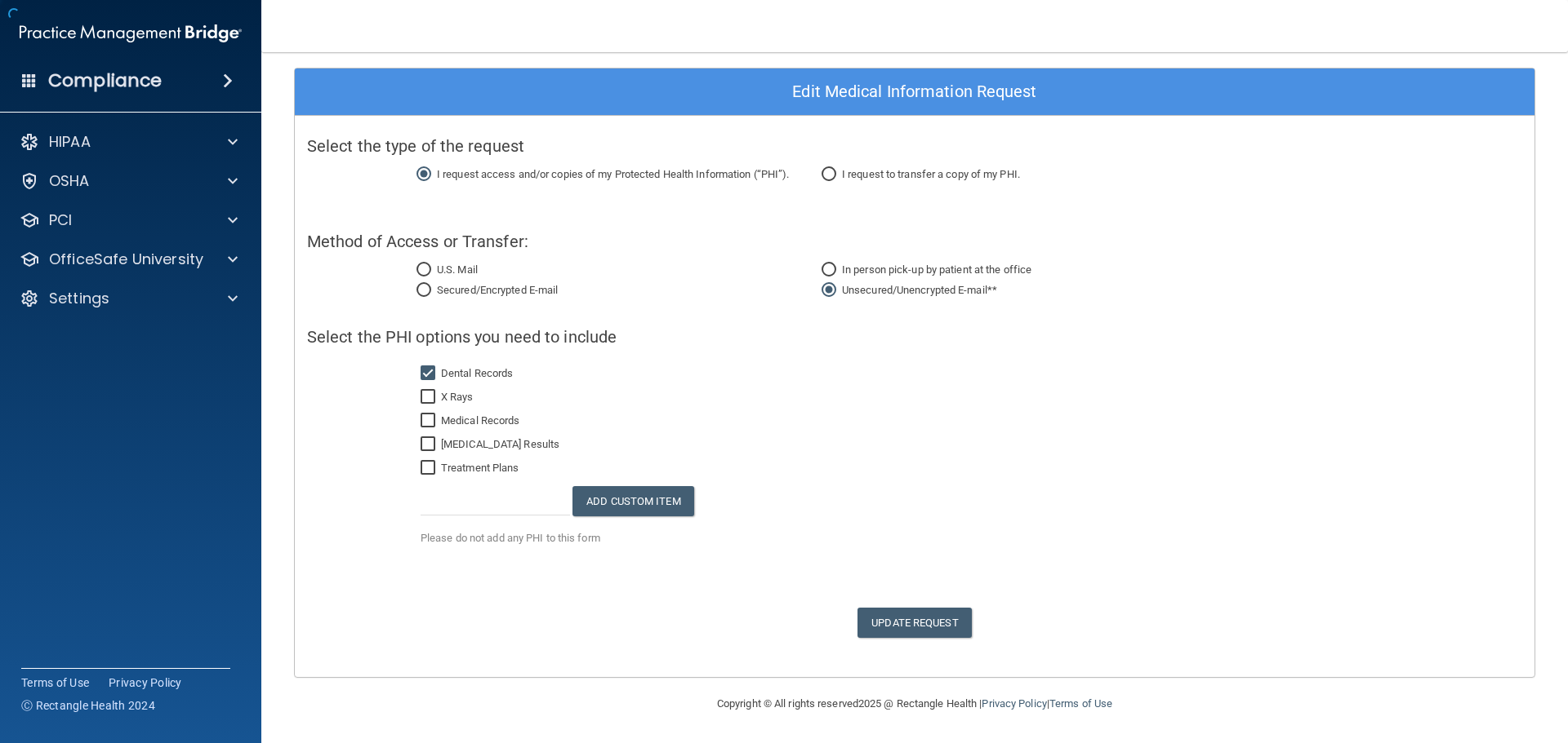
scroll to position [71, 0]
click at [919, 618] on span "Update Request" at bounding box center [914, 623] width 114 height 30
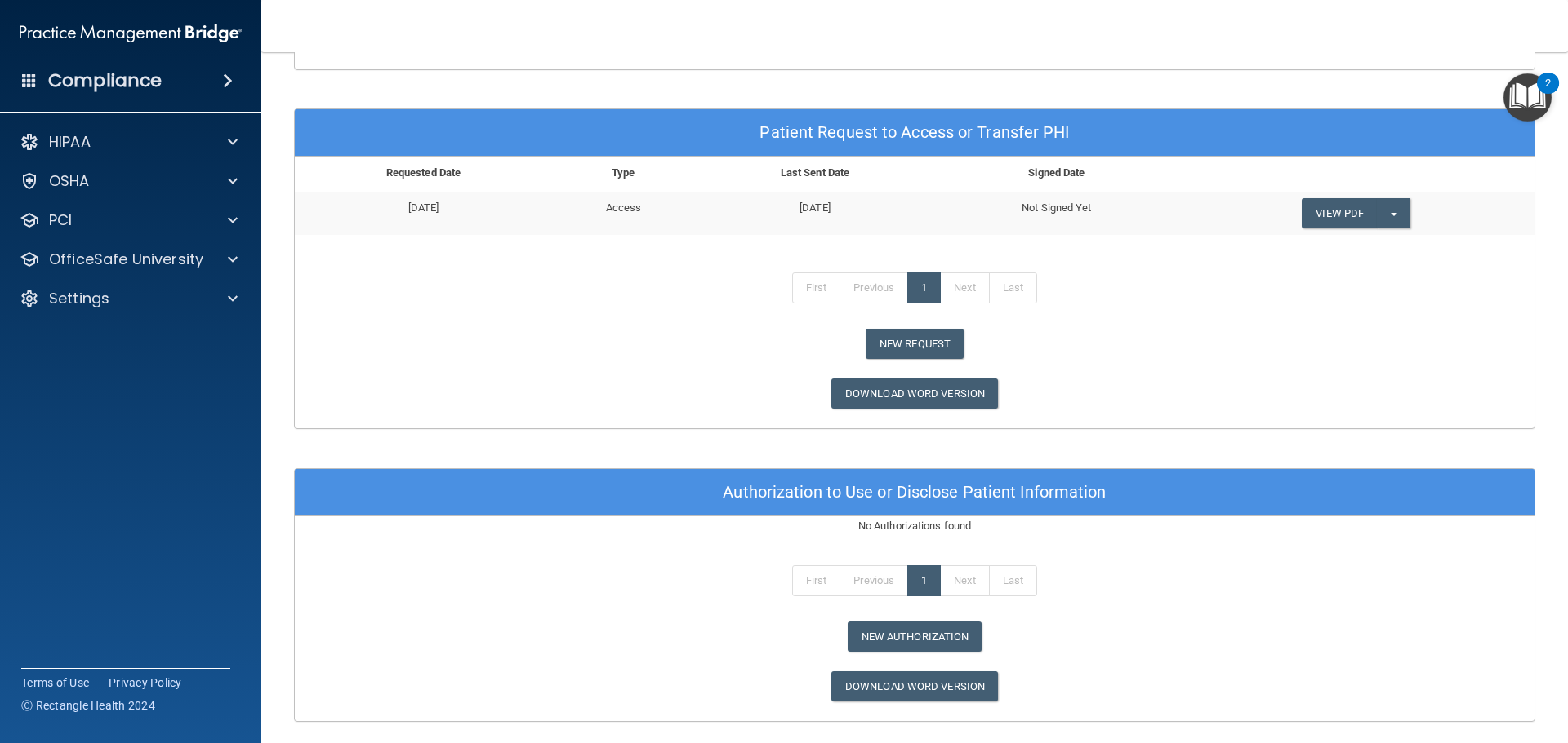
scroll to position [722, 0]
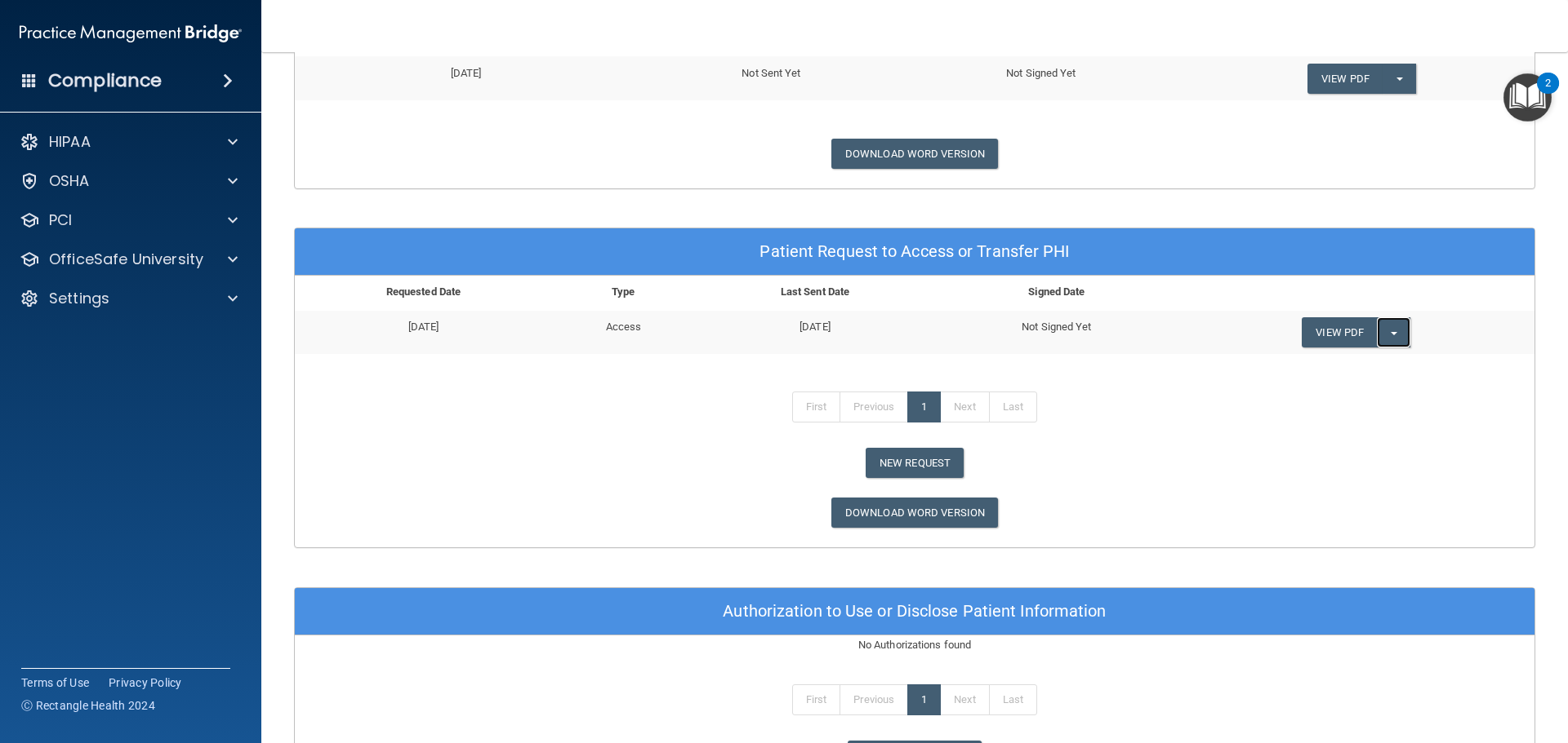
click at [1396, 331] on button "Split button!" at bounding box center [1393, 332] width 34 height 30
click at [1358, 366] on link "Send Request" at bounding box center [1367, 366] width 131 height 25
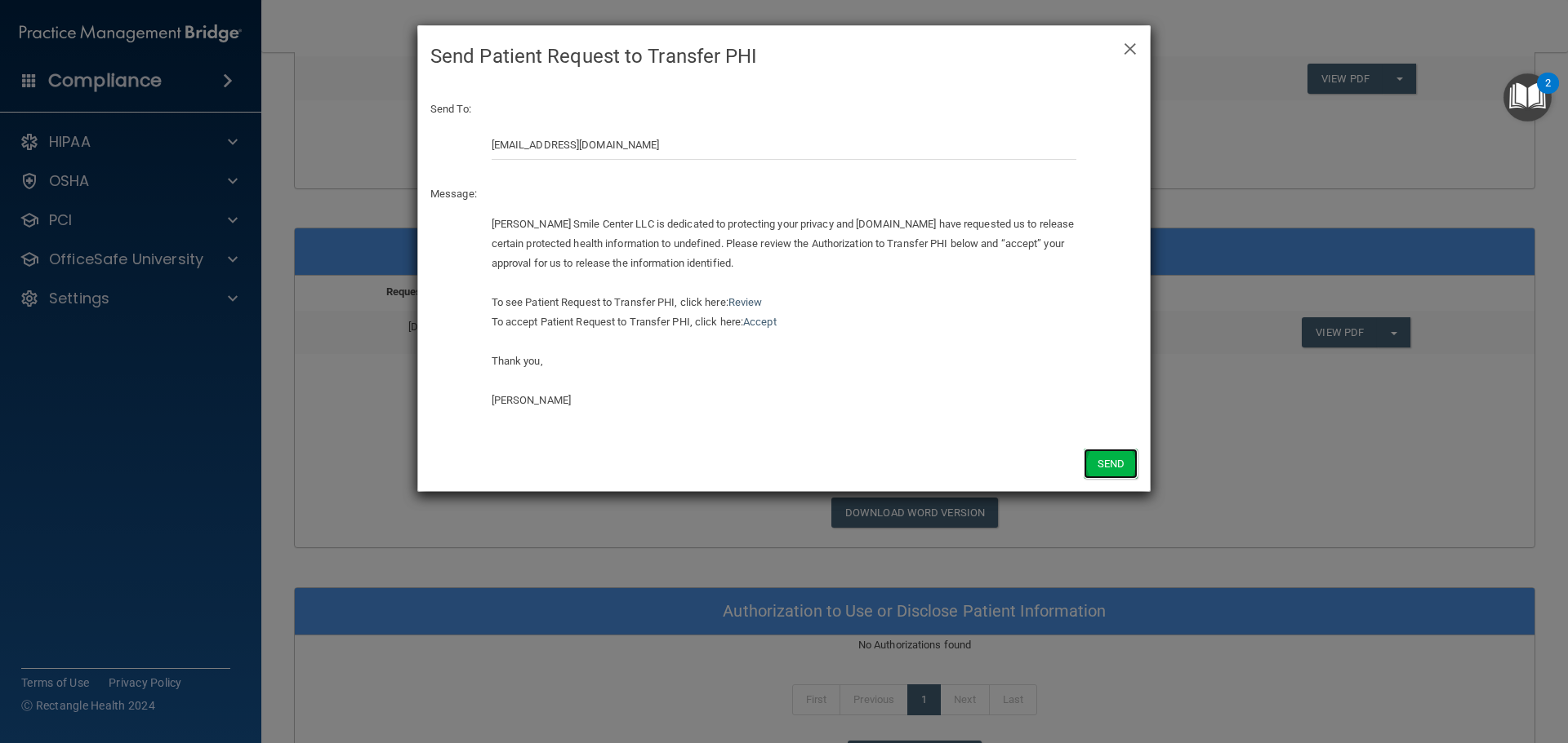
click at [1109, 466] on button "Send" at bounding box center [1110, 463] width 54 height 30
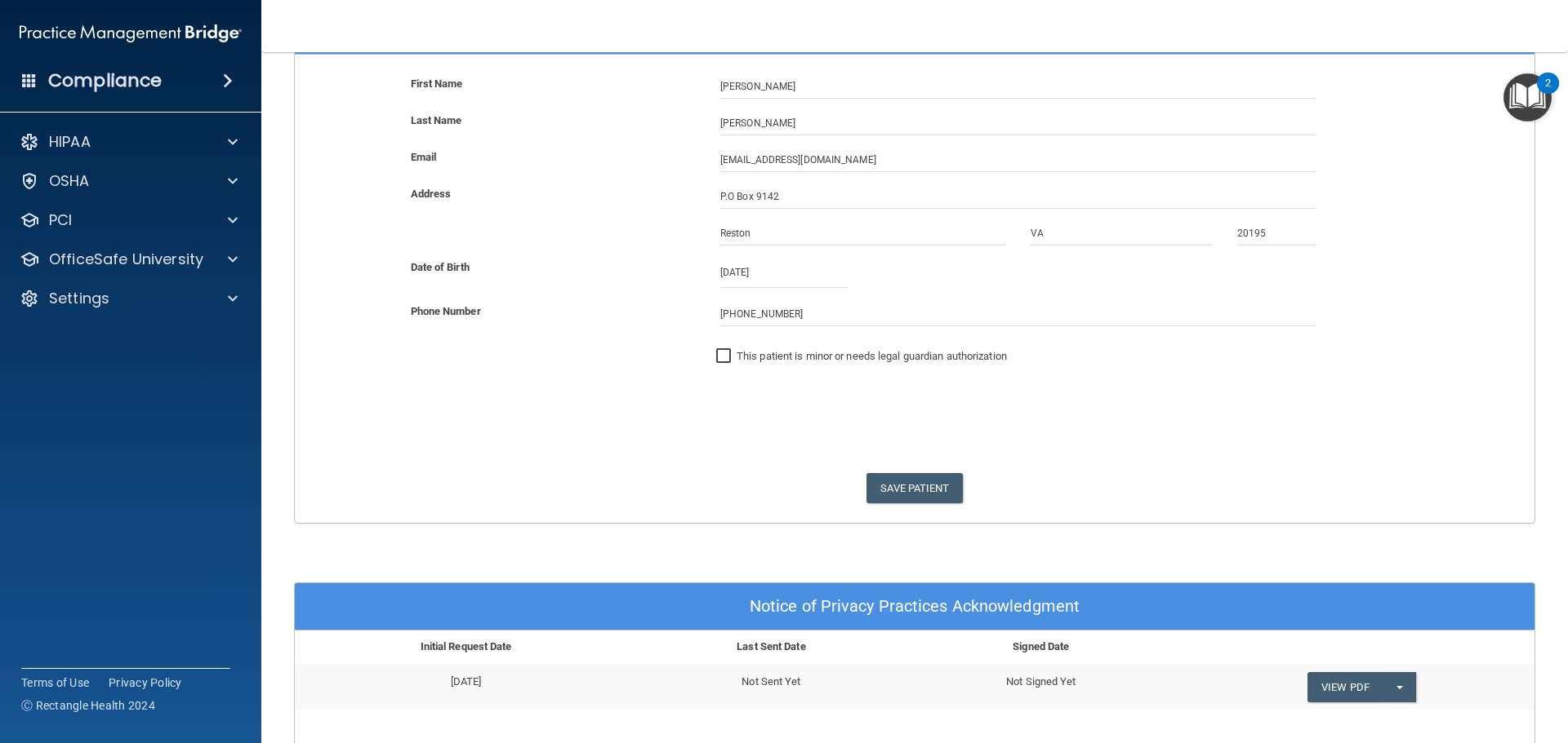
scroll to position [0, 0]
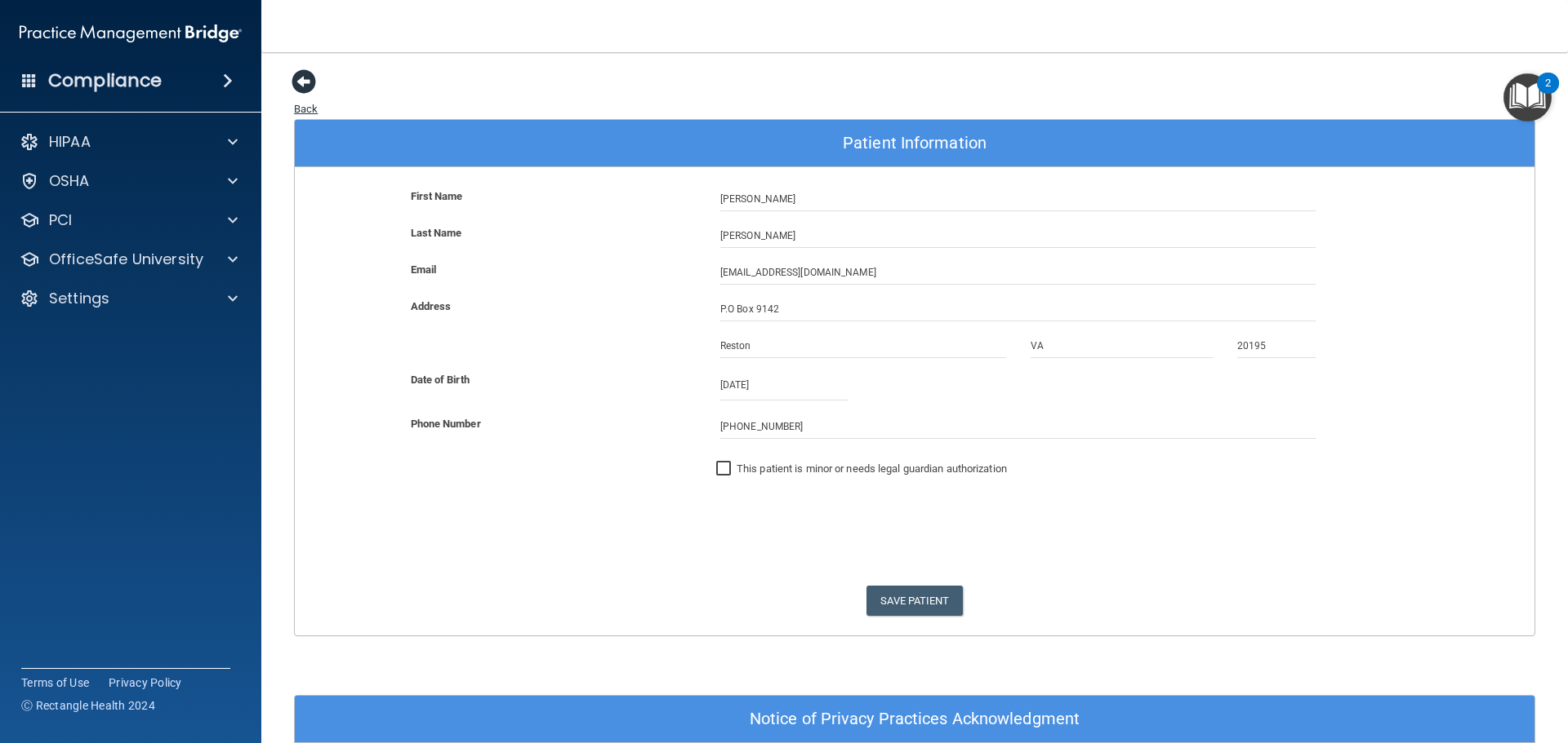
click at [305, 81] on span at bounding box center [304, 82] width 25 height 25
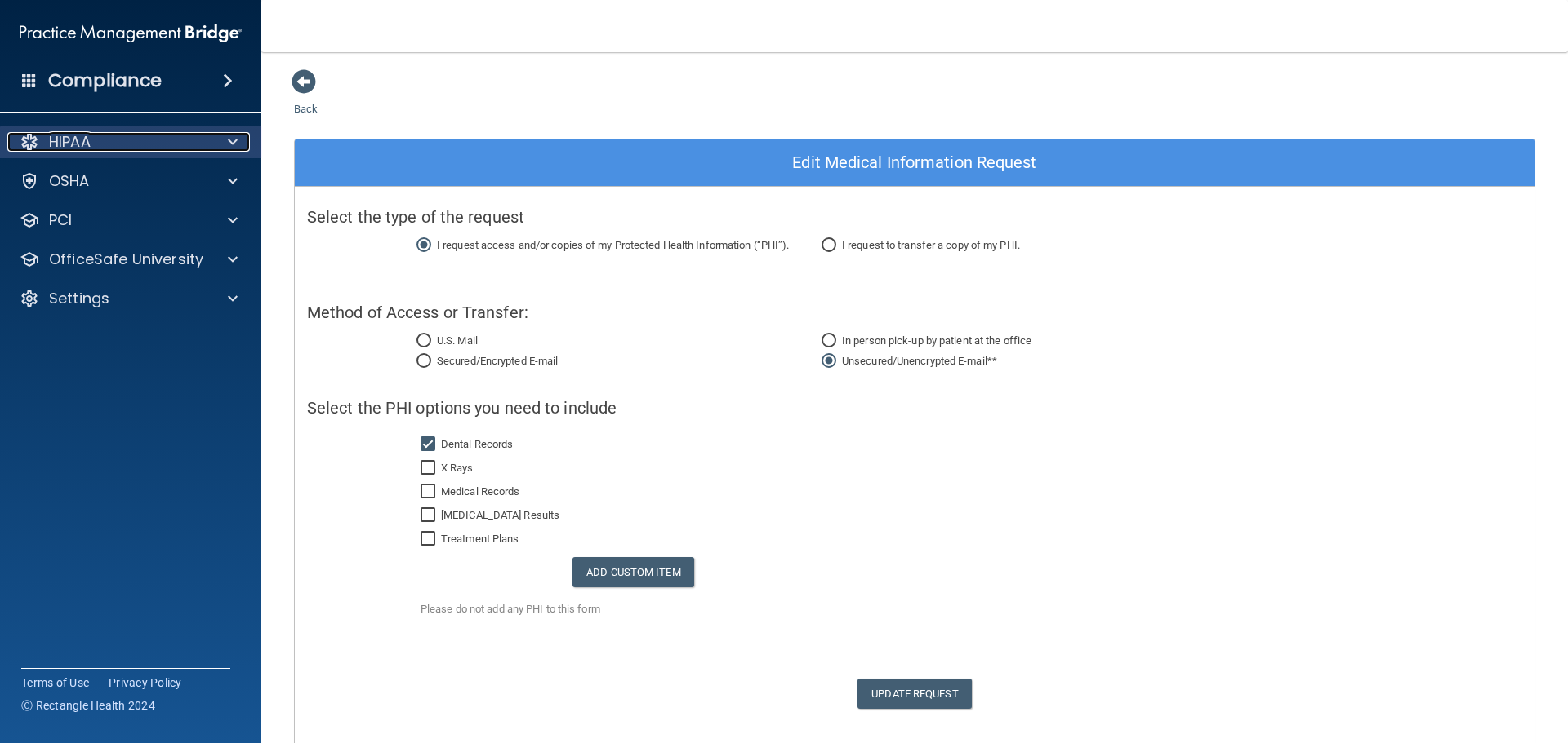
click at [59, 148] on p "HIPAA" at bounding box center [70, 142] width 42 height 20
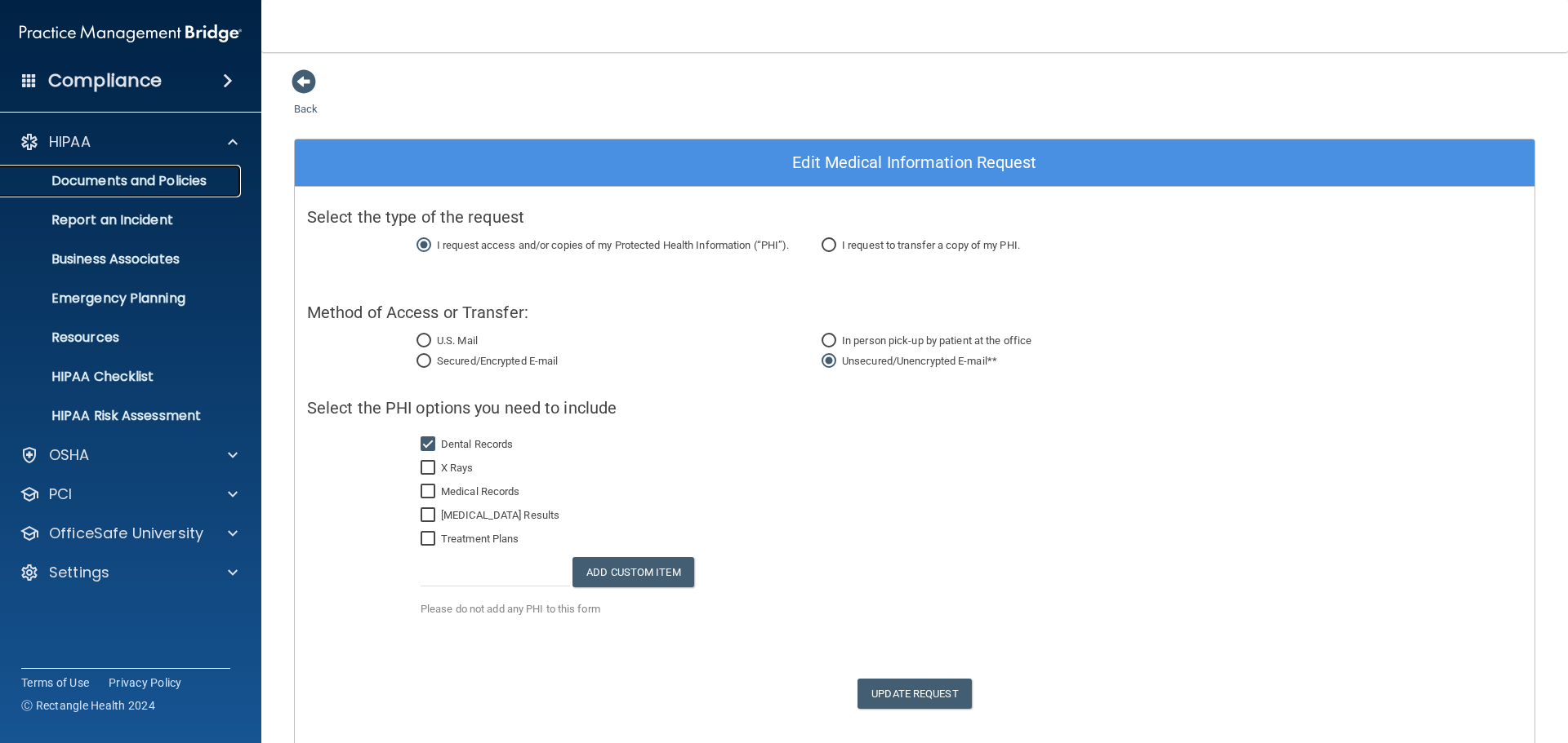
click at [88, 177] on p "Documents and Policies" at bounding box center [122, 181] width 223 height 16
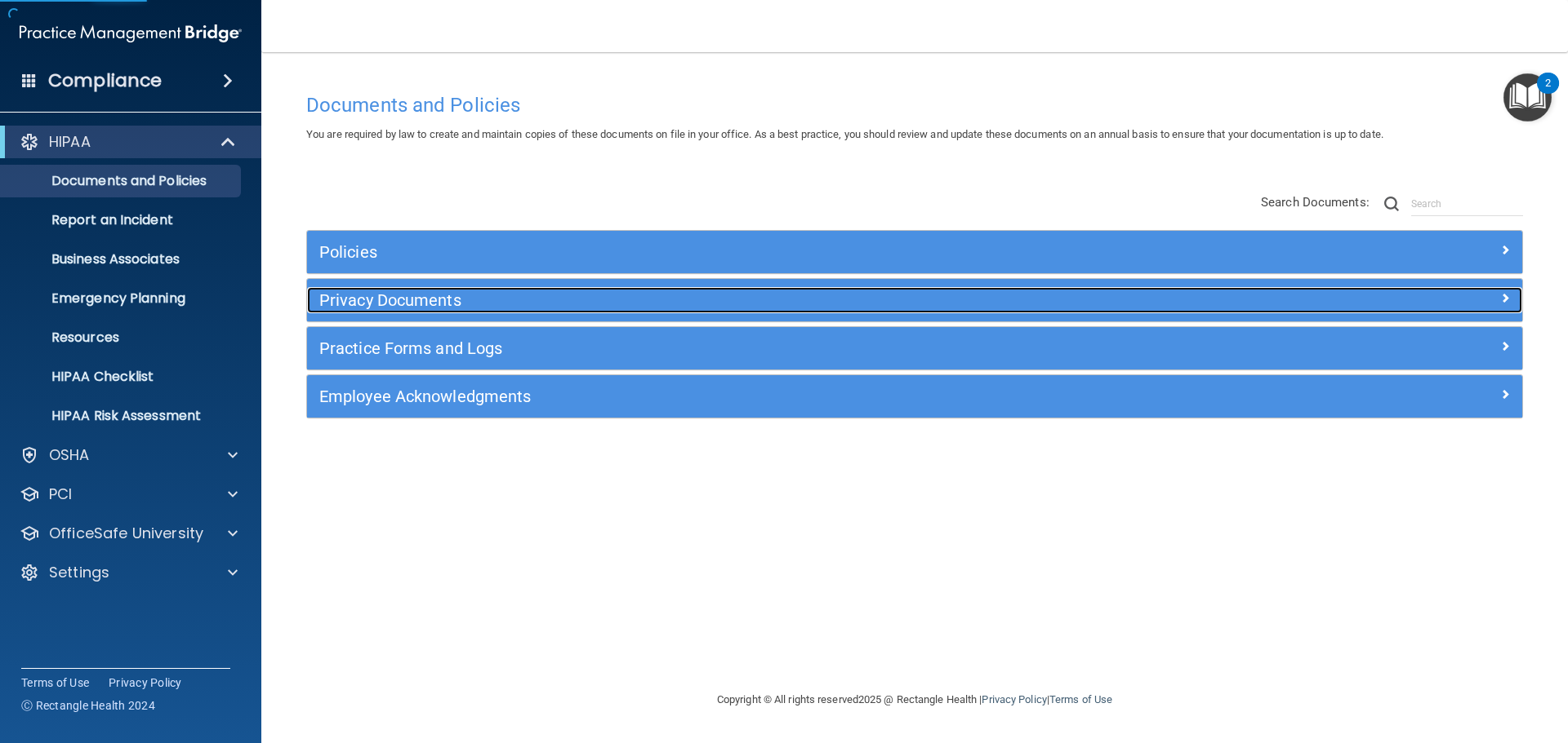
click at [407, 303] on h5 "Privacy Documents" at bounding box center [762, 300] width 887 height 18
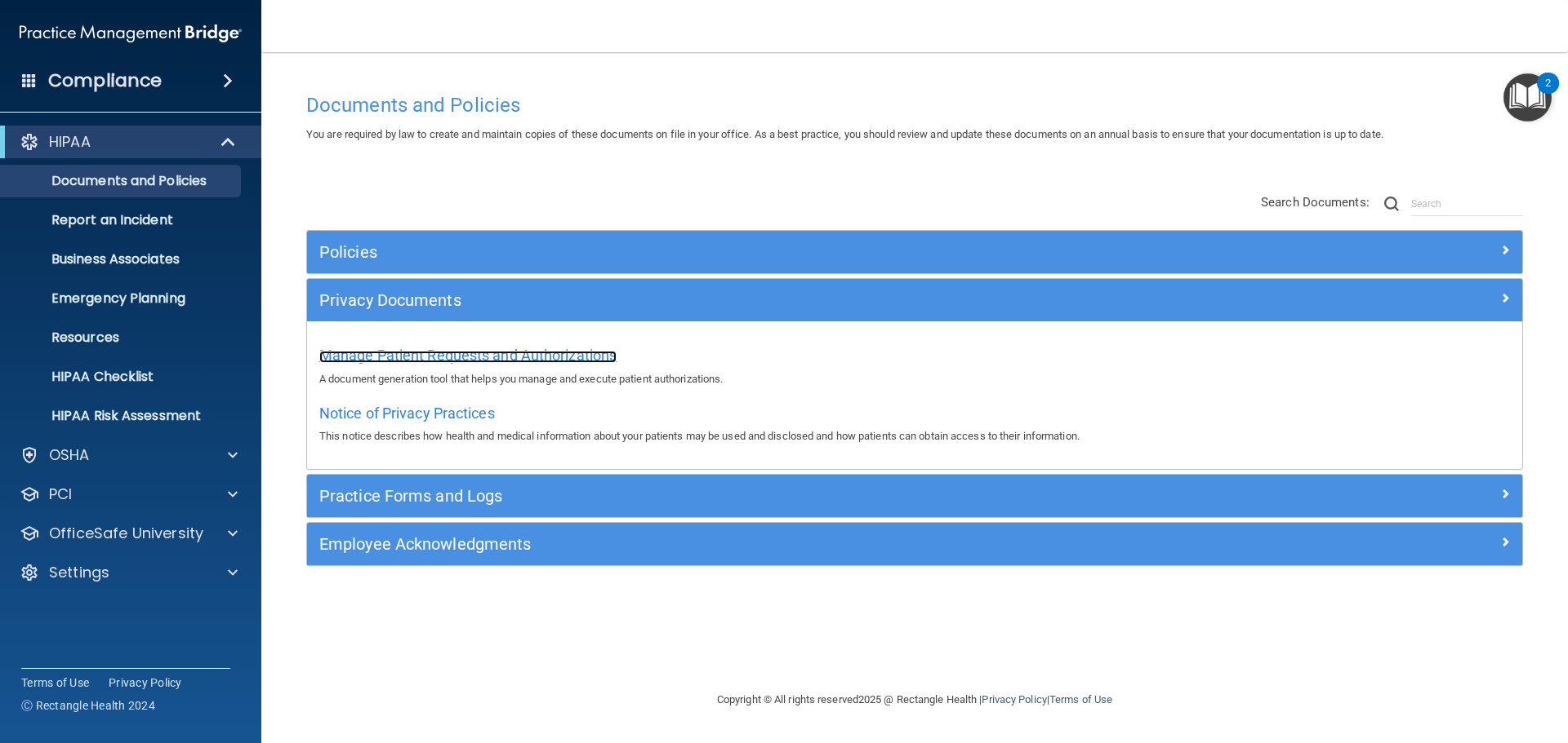
click at [411, 350] on span "Manage Patient Requests and Authorizations" at bounding box center [468, 355] width 297 height 17
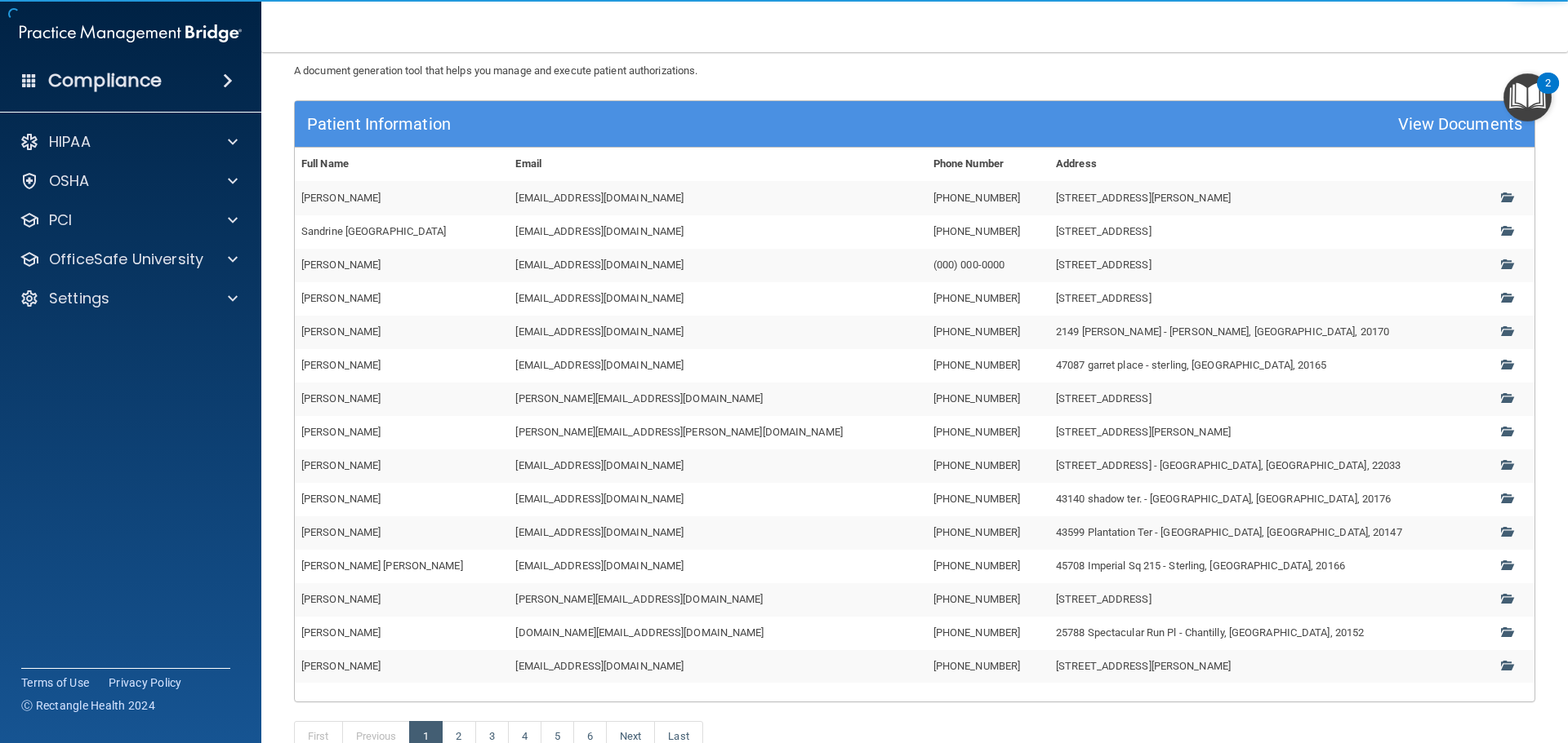
scroll to position [247, 0]
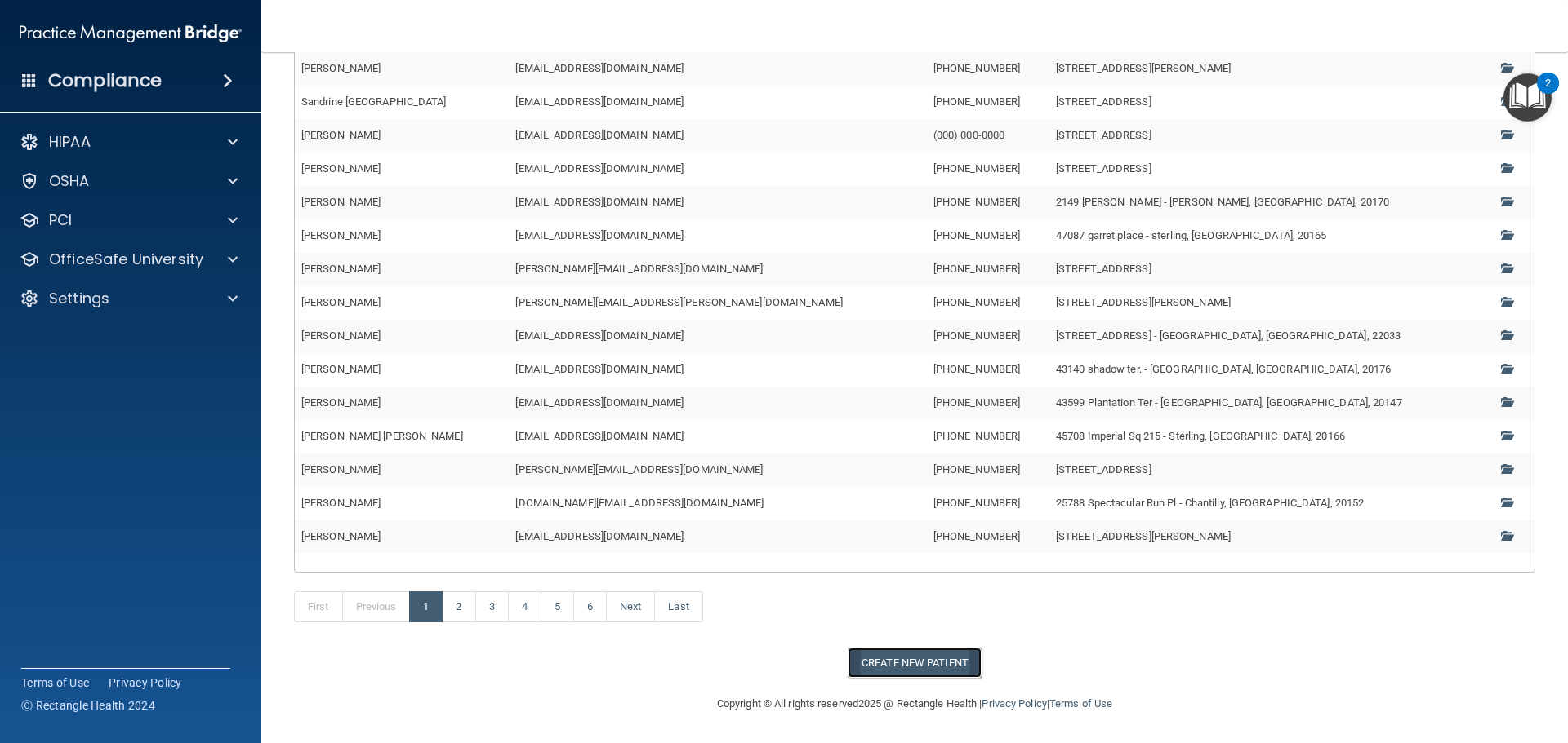
click at [947, 656] on button "Create New Patient" at bounding box center [915, 663] width 134 height 30
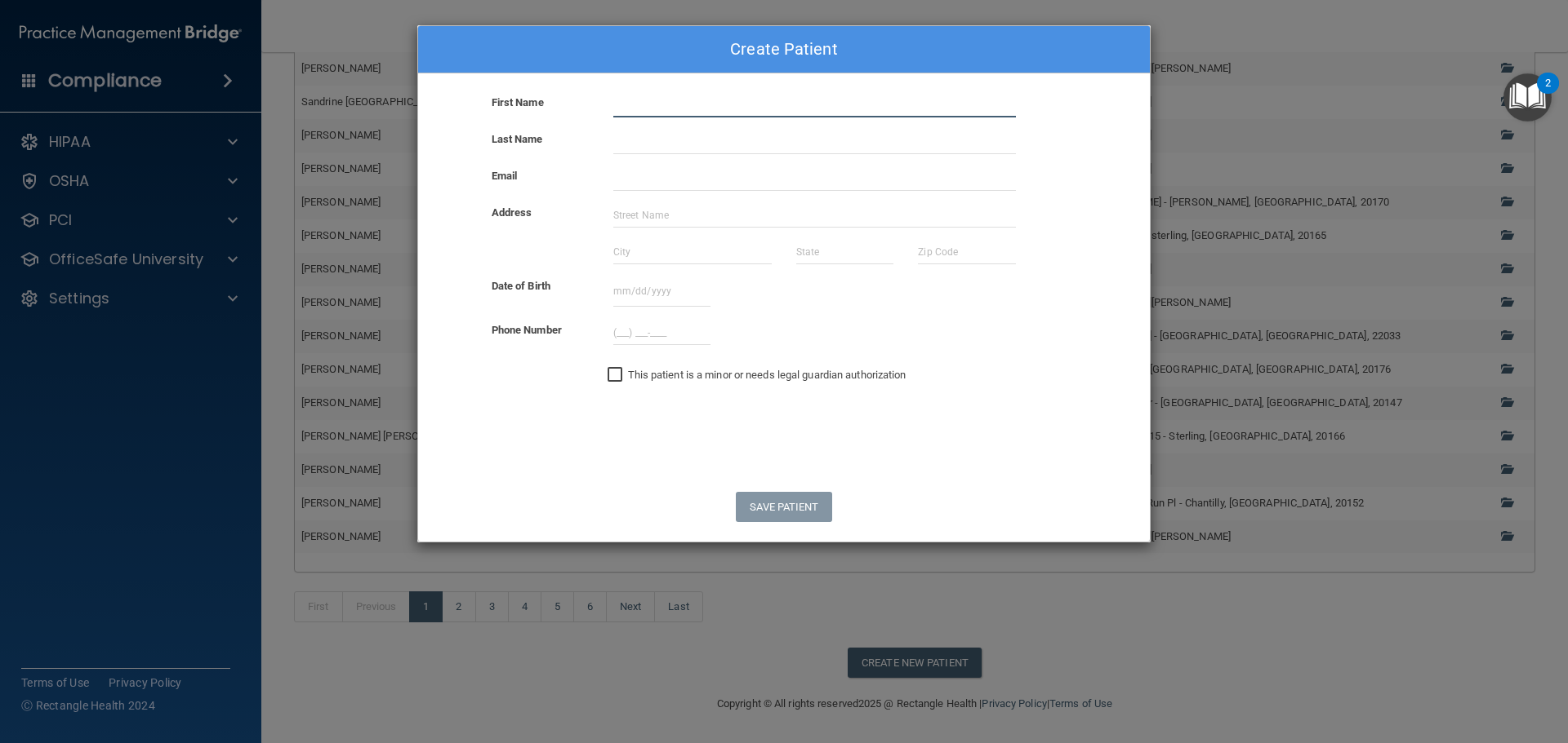
click at [653, 106] on input "text" at bounding box center [815, 106] width 403 height 25
type input "m"
type input "mikeilla"
click at [668, 142] on input "text" at bounding box center [815, 142] width 403 height 25
type input "[PERSON_NAME]"
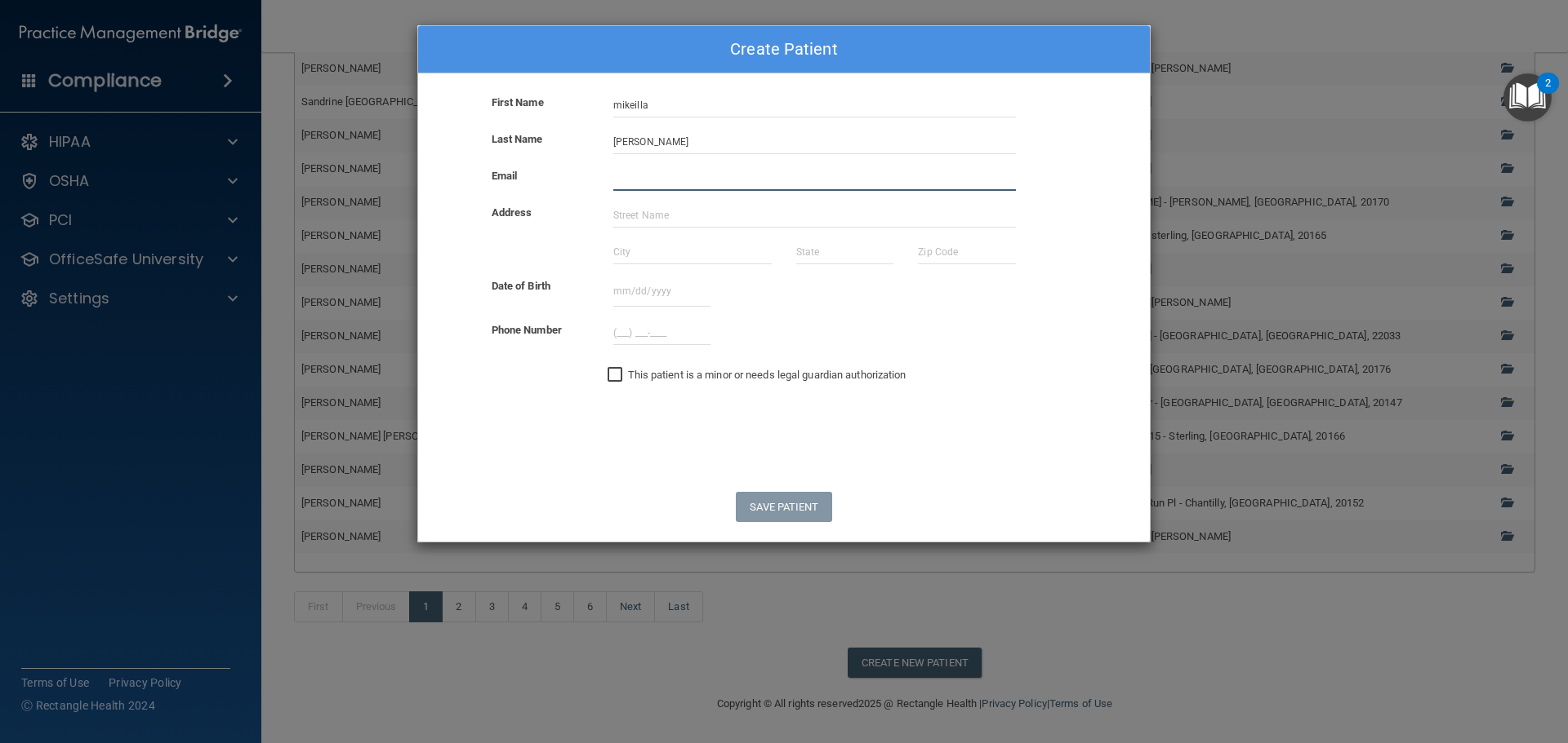
click at [679, 183] on input "email" at bounding box center [815, 178] width 403 height 25
paste input "[EMAIL_ADDRESS][DOMAIN_NAME]"
type input "[EMAIL_ADDRESS][DOMAIN_NAME]"
click at [653, 220] on input "text" at bounding box center [815, 215] width 403 height 25
type input "P.O Box 9142"
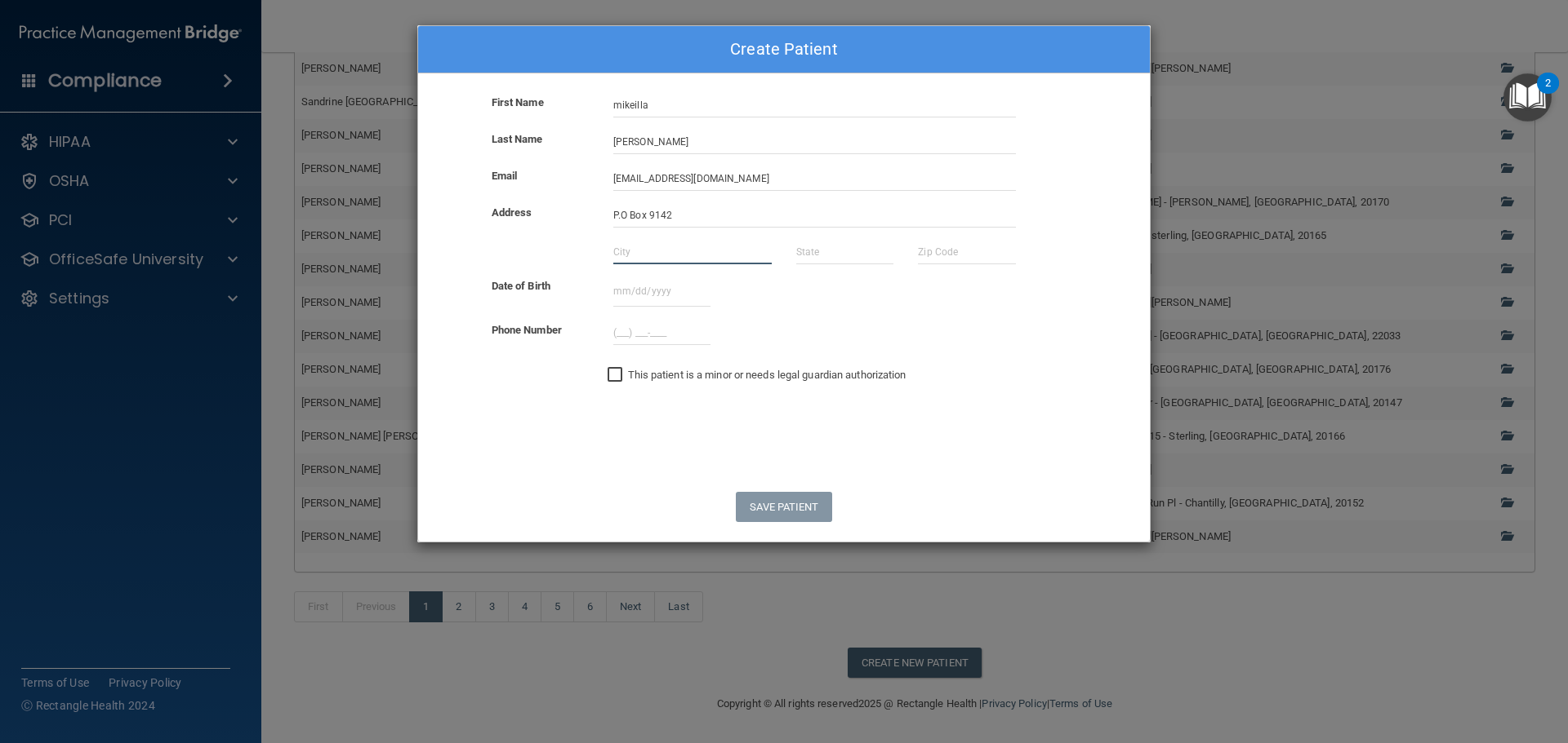
click at [644, 255] on input "text" at bounding box center [692, 252] width 158 height 25
type input "Reston"
click at [805, 255] on input "text" at bounding box center [844, 252] width 97 height 25
type input "VA"
type input "20165-5871"
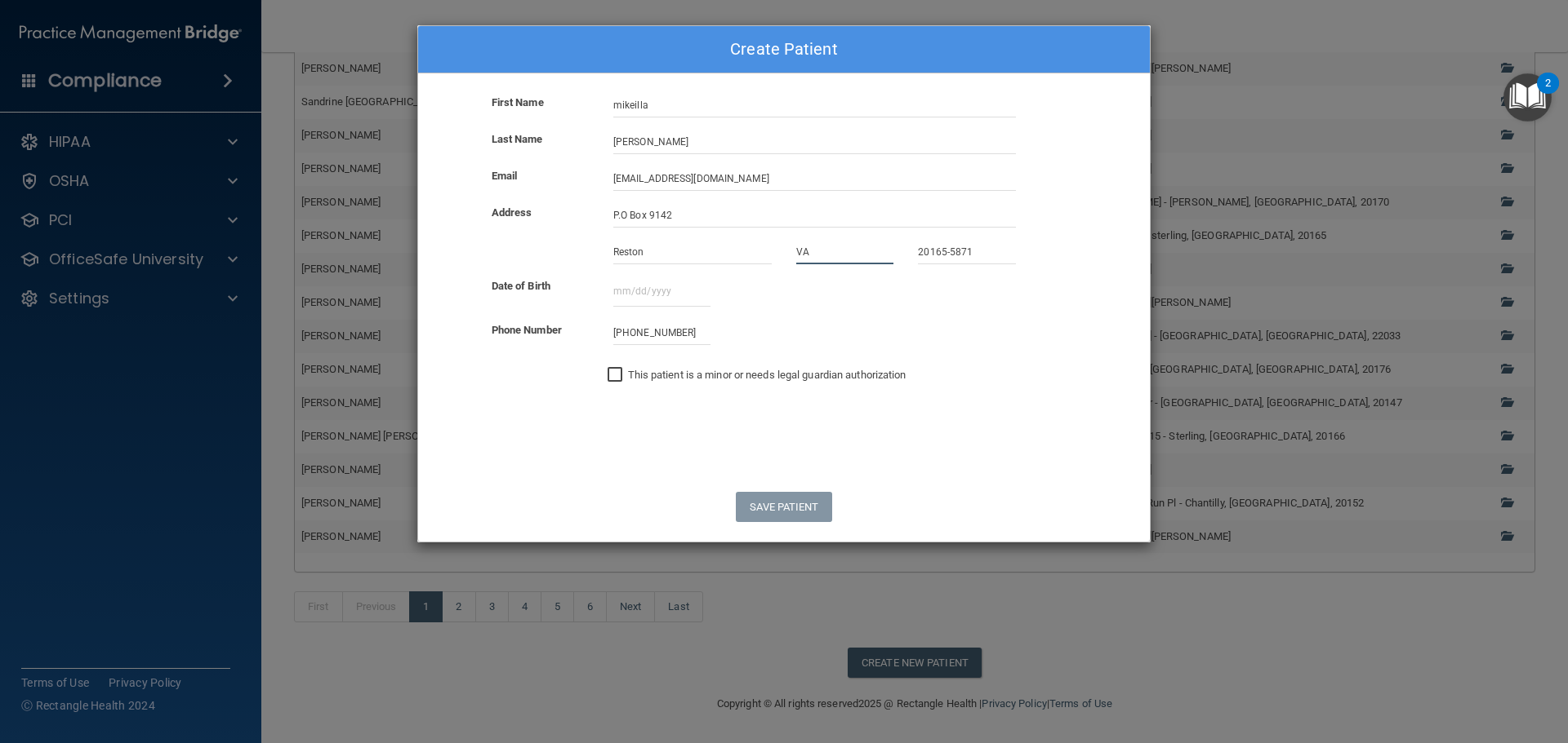
type input "(202) 487-016_"
drag, startPoint x: 986, startPoint y: 251, endPoint x: 882, endPoint y: 254, distance: 104.0
click at [882, 254] on div "Reston VA 20165-5871" at bounding box center [784, 258] width 756 height 37
type input "20195"
click at [611, 292] on div "[DATE] Sun Mon Tue Wed Thu Fri Sat 30 27 28 29 30 31 01 02 31 03 04 05 06 07 08…" at bounding box center [662, 291] width 122 height 30
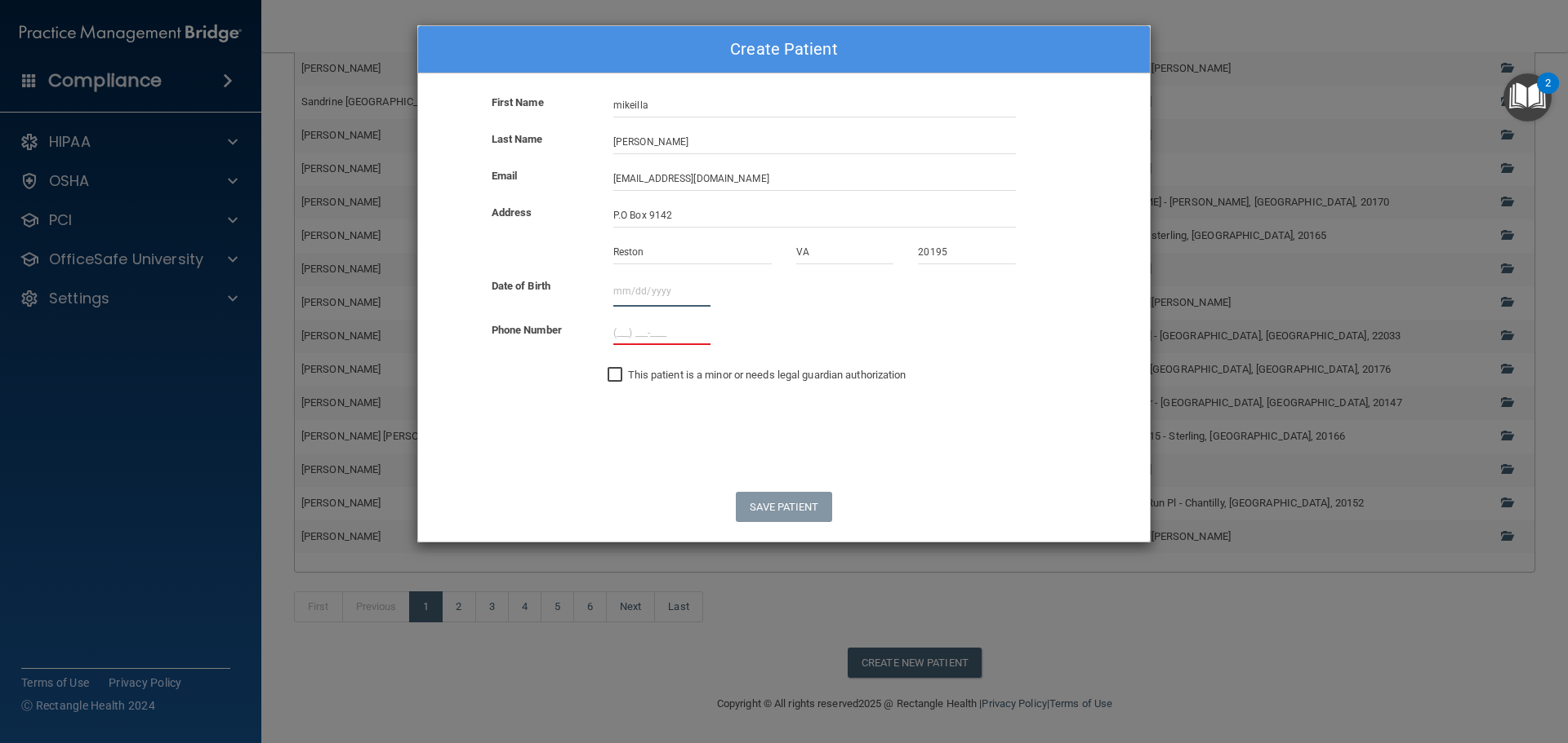
click at [617, 292] on input "text" at bounding box center [662, 291] width 97 height 30
type input "[DATE]"
click at [618, 331] on input "(___) ___-____" at bounding box center [662, 333] width 97 height 25
type input "[PHONE_NUMBER]"
click at [621, 378] on input "This patient is a minor or needs legal guardian authorization" at bounding box center [617, 376] width 19 height 13
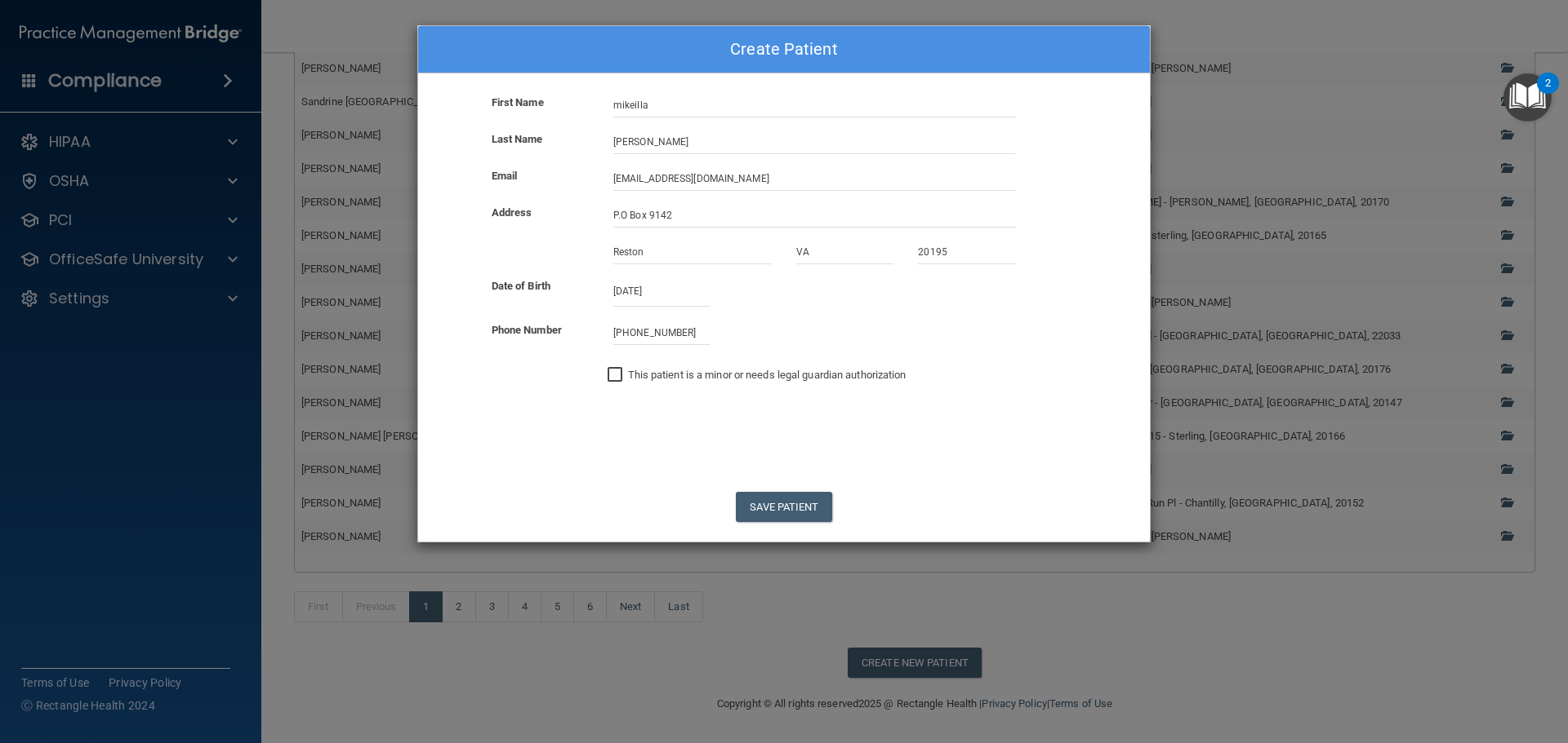
checkbox input "true"
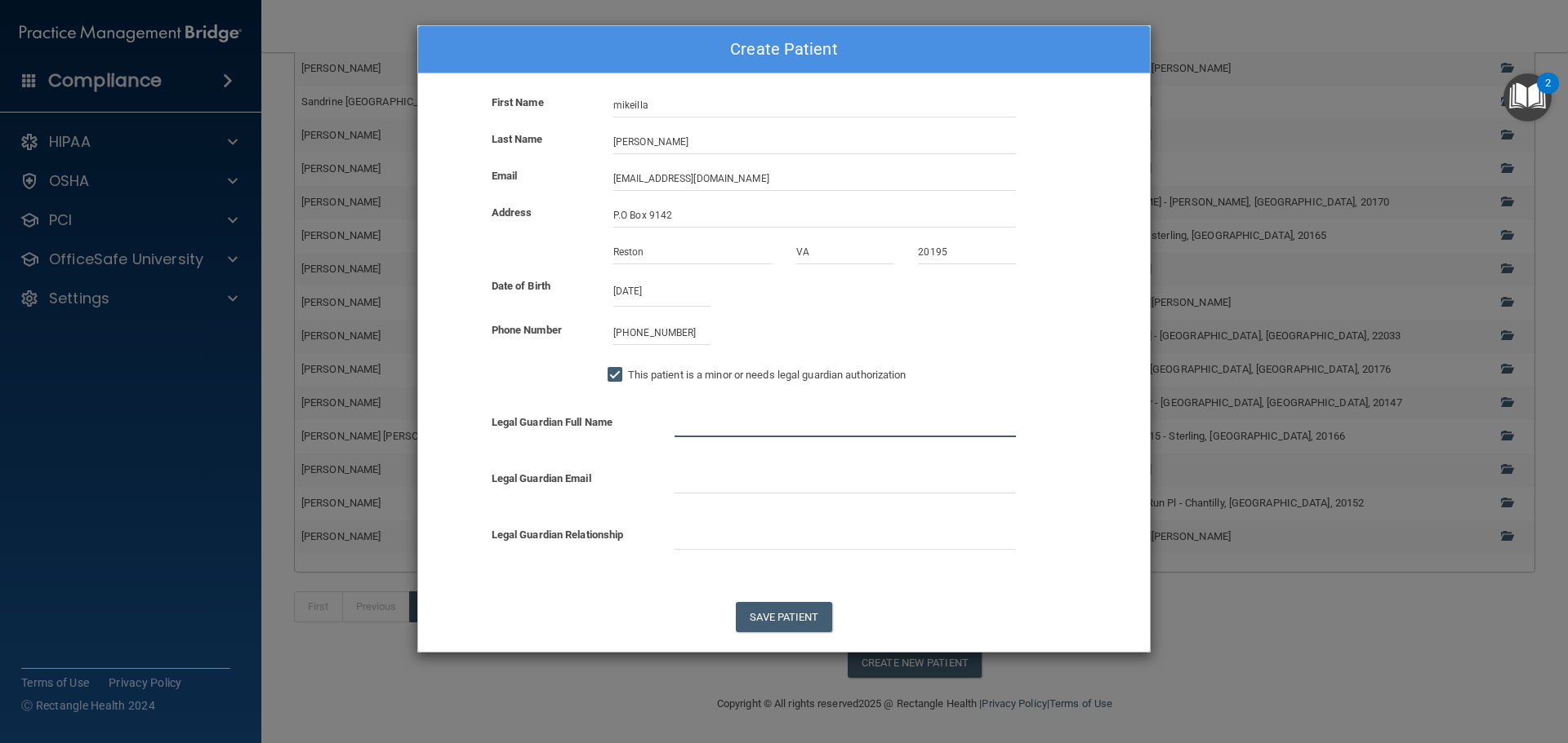
click at [704, 429] on input "text" at bounding box center [845, 426] width 341 height 25
type input "[PERSON_NAME]"
click at [706, 471] on input "text" at bounding box center [845, 481] width 341 height 25
paste input "[EMAIL_ADDRESS][DOMAIN_NAME]"
type input "[EMAIL_ADDRESS][DOMAIN_NAME]"
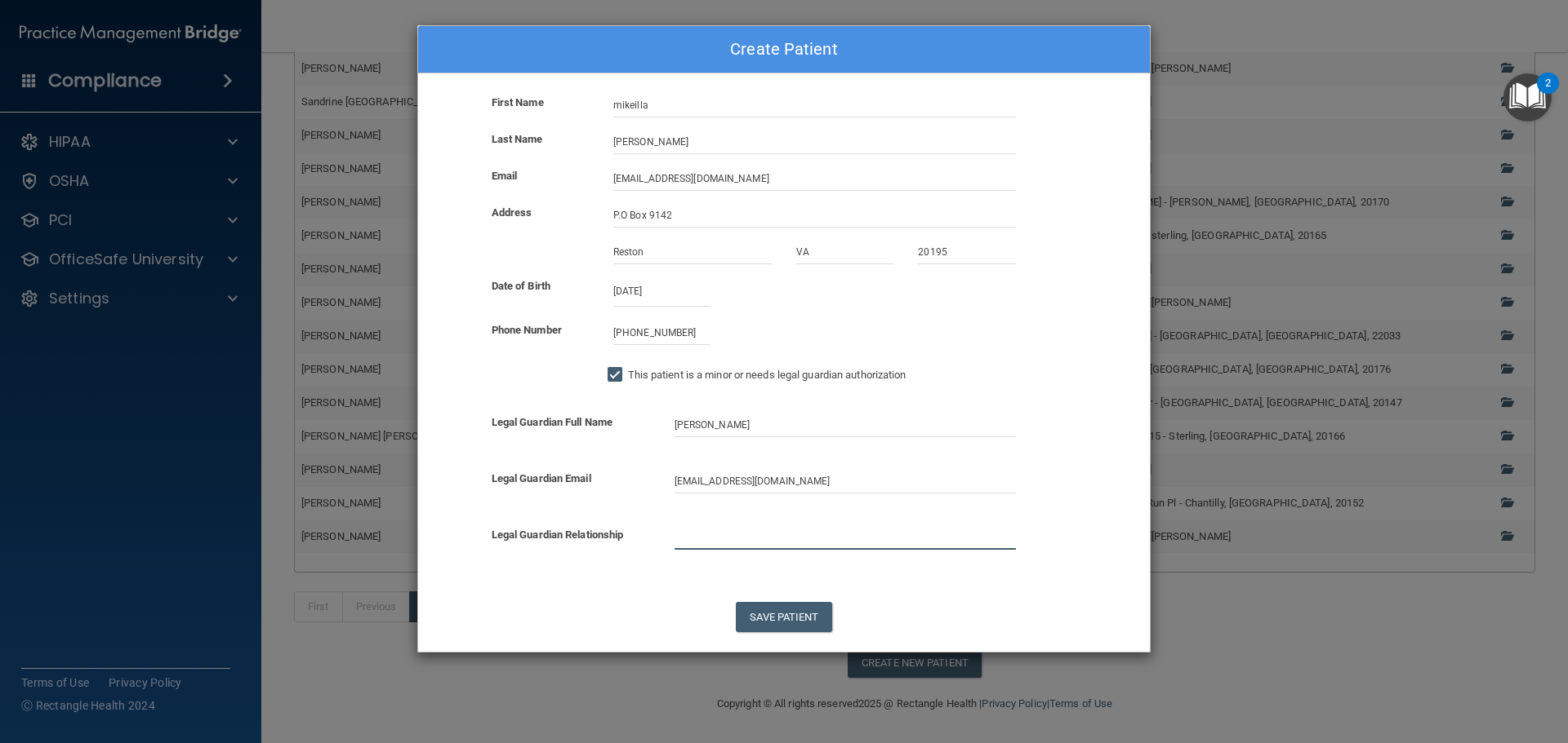
click at [712, 533] on input "text" at bounding box center [845, 538] width 341 height 25
type input "mother"
click at [753, 614] on button "Save Patient" at bounding box center [784, 617] width 96 height 30
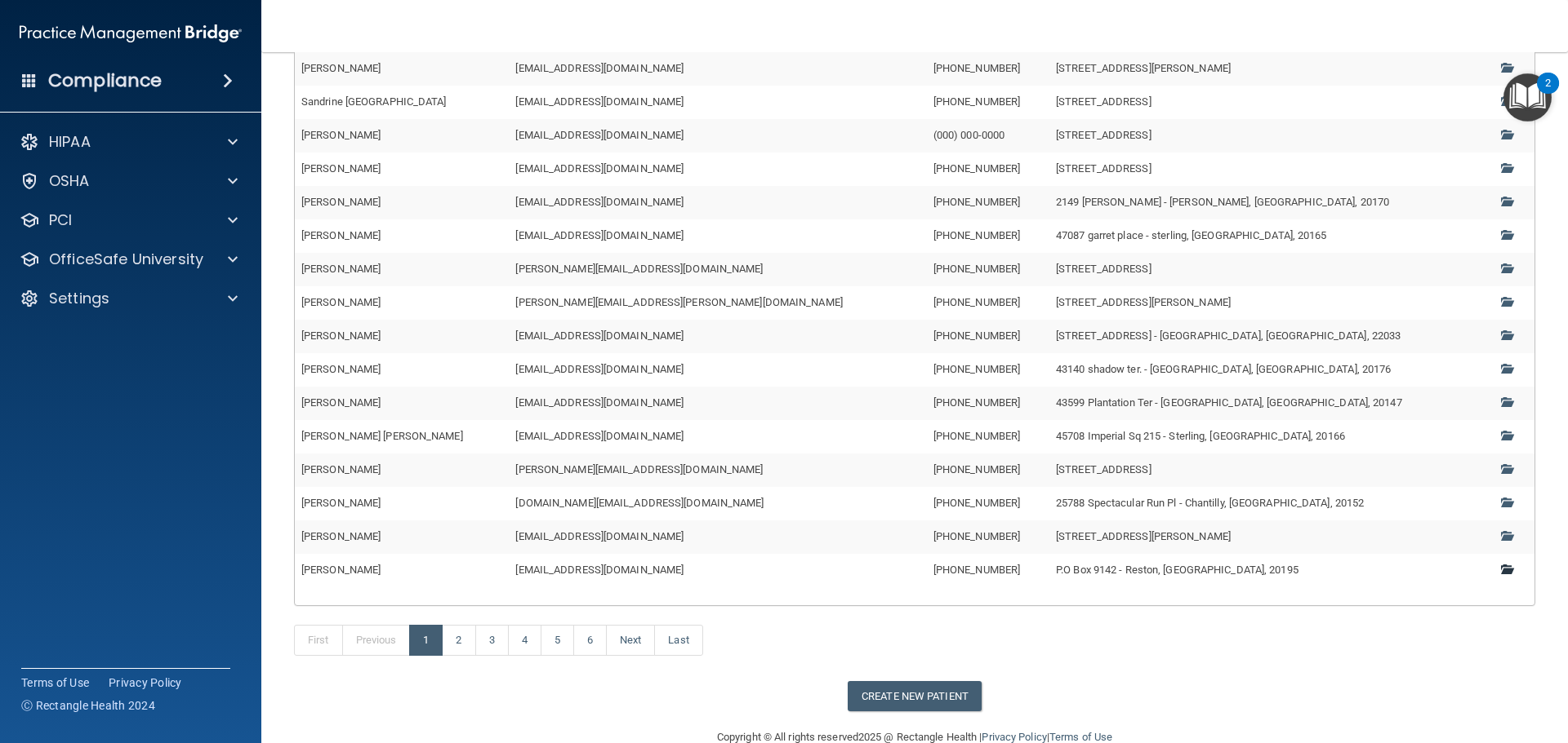
click at [1501, 568] on link at bounding box center [1512, 570] width 23 height 12
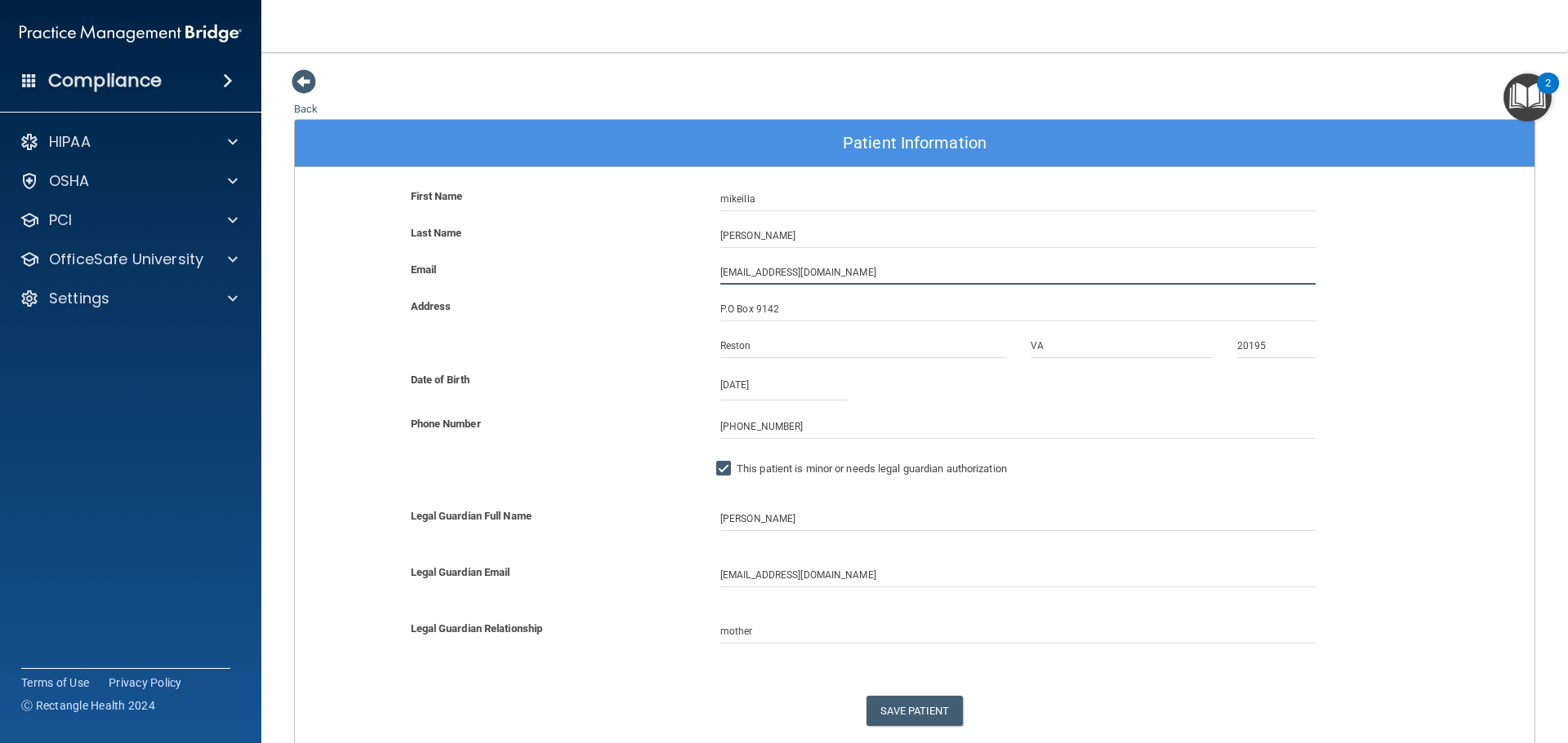
click at [784, 272] on input "[EMAIL_ADDRESS][DOMAIN_NAME]" at bounding box center [1018, 272] width 595 height 25
type input "[EMAIL_ADDRESS][DOMAIN_NAME]"
click at [907, 709] on button "Save Patient" at bounding box center [914, 711] width 96 height 30
click at [307, 84] on span at bounding box center [304, 82] width 25 height 25
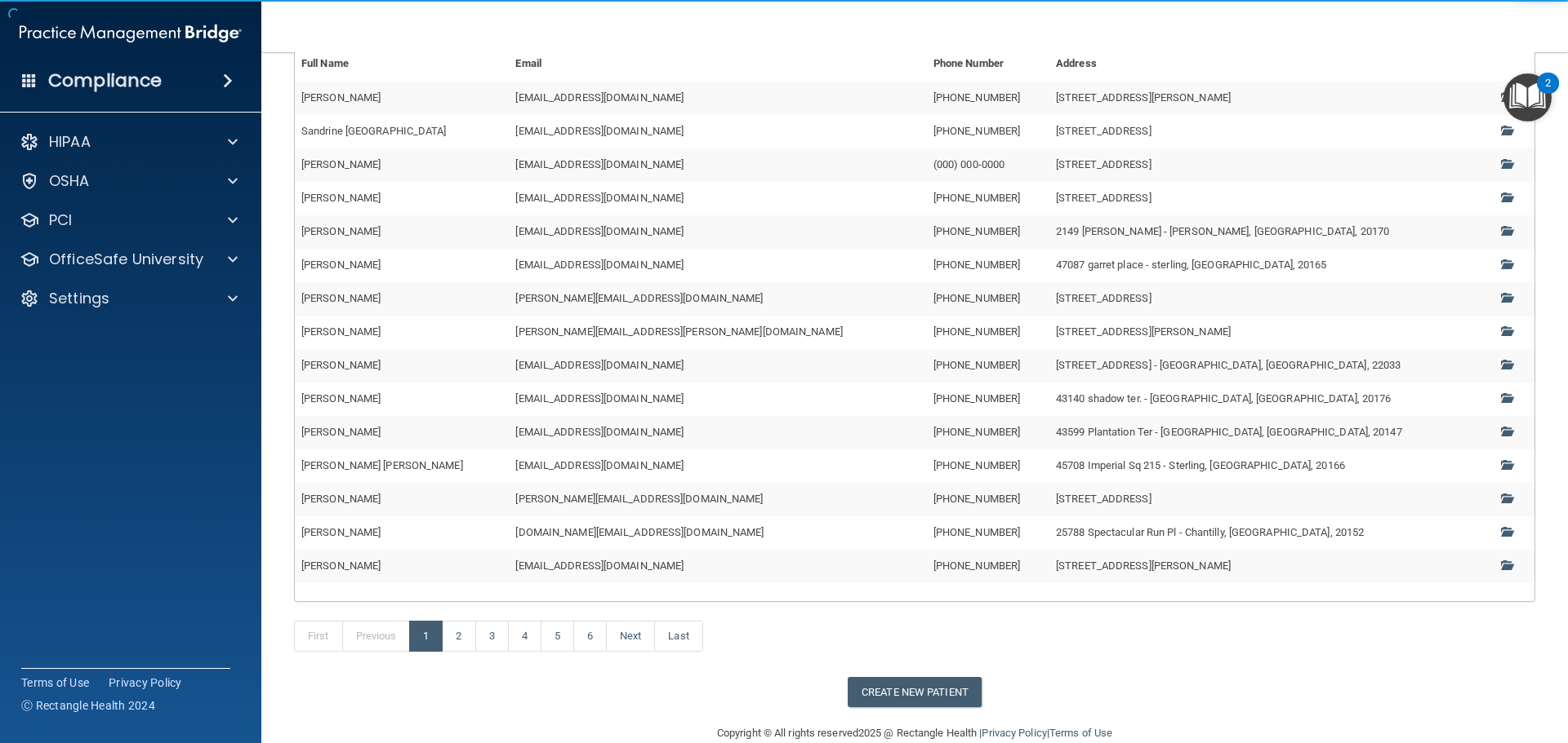
scroll to position [165, 0]
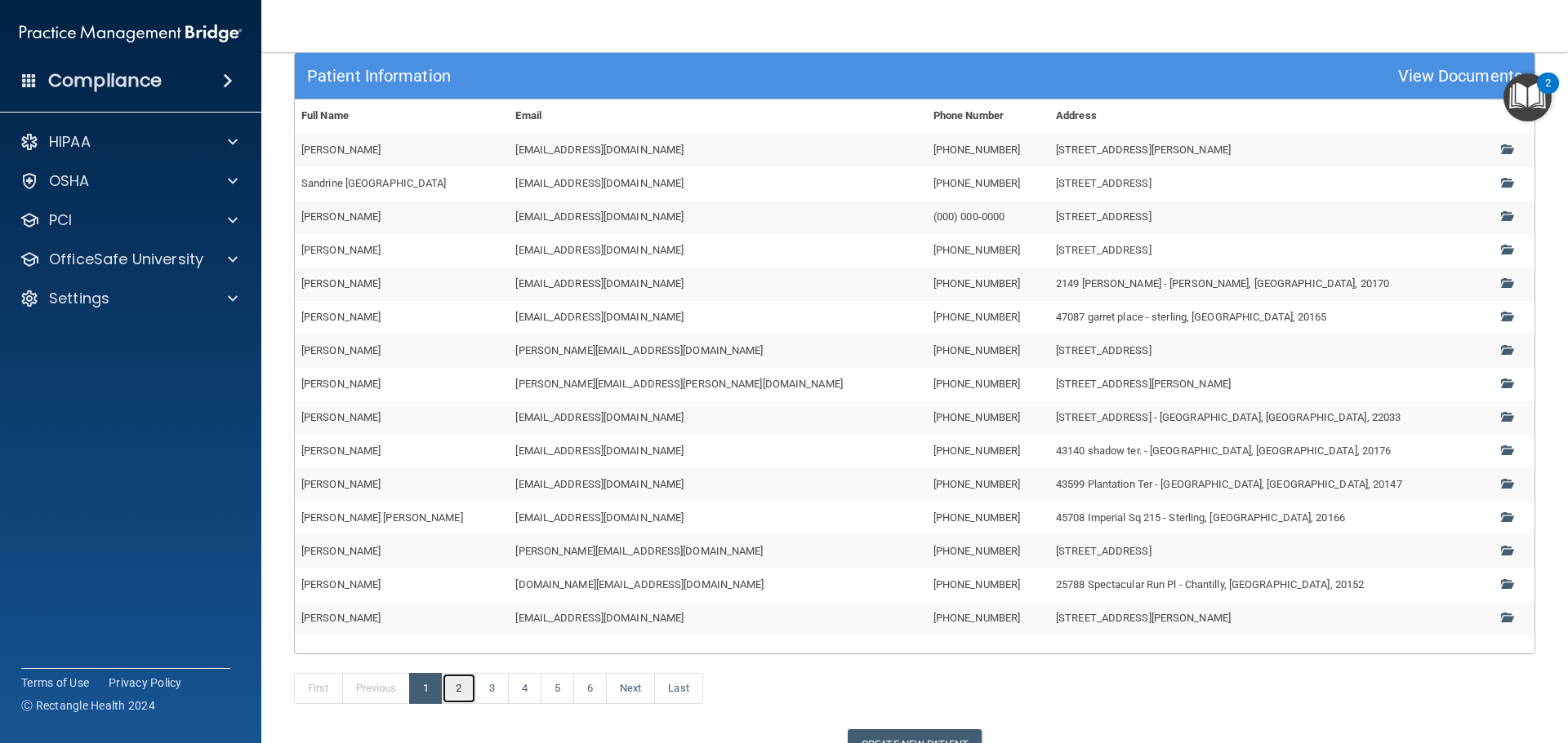
click at [453, 696] on link "2" at bounding box center [459, 689] width 34 height 31
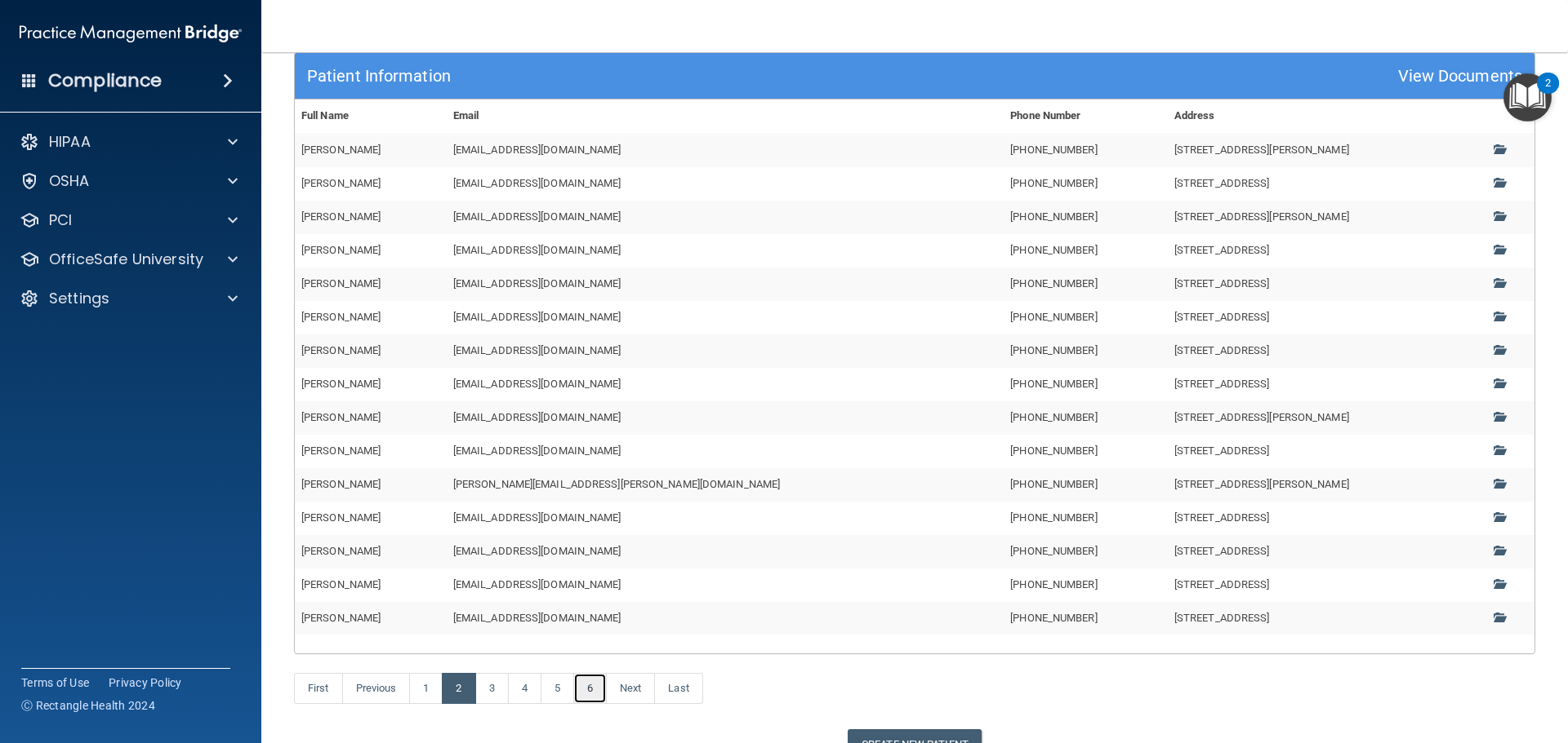
click at [596, 697] on link "6" at bounding box center [590, 689] width 34 height 31
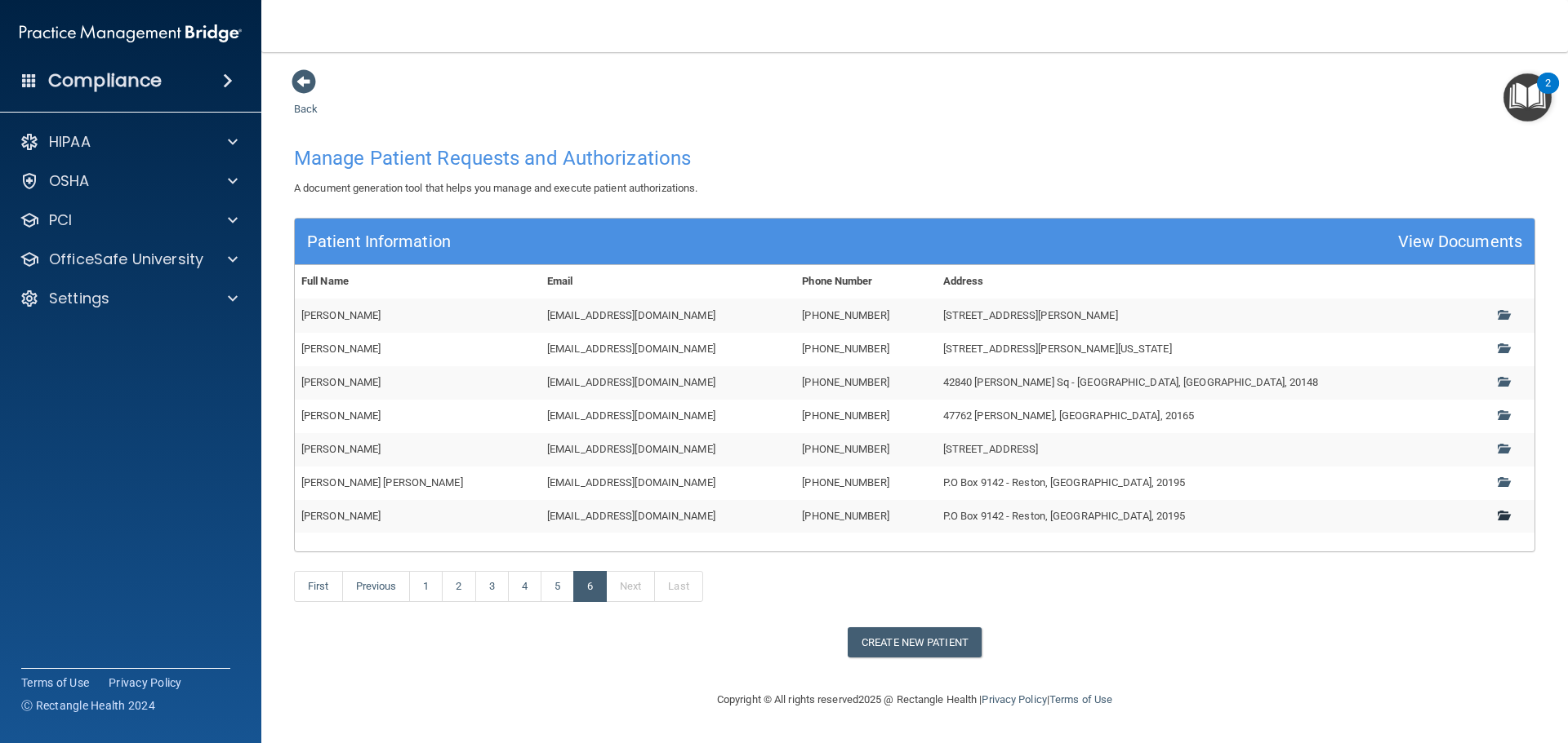
click at [1498, 516] on span at bounding box center [1502, 515] width 11 height 11
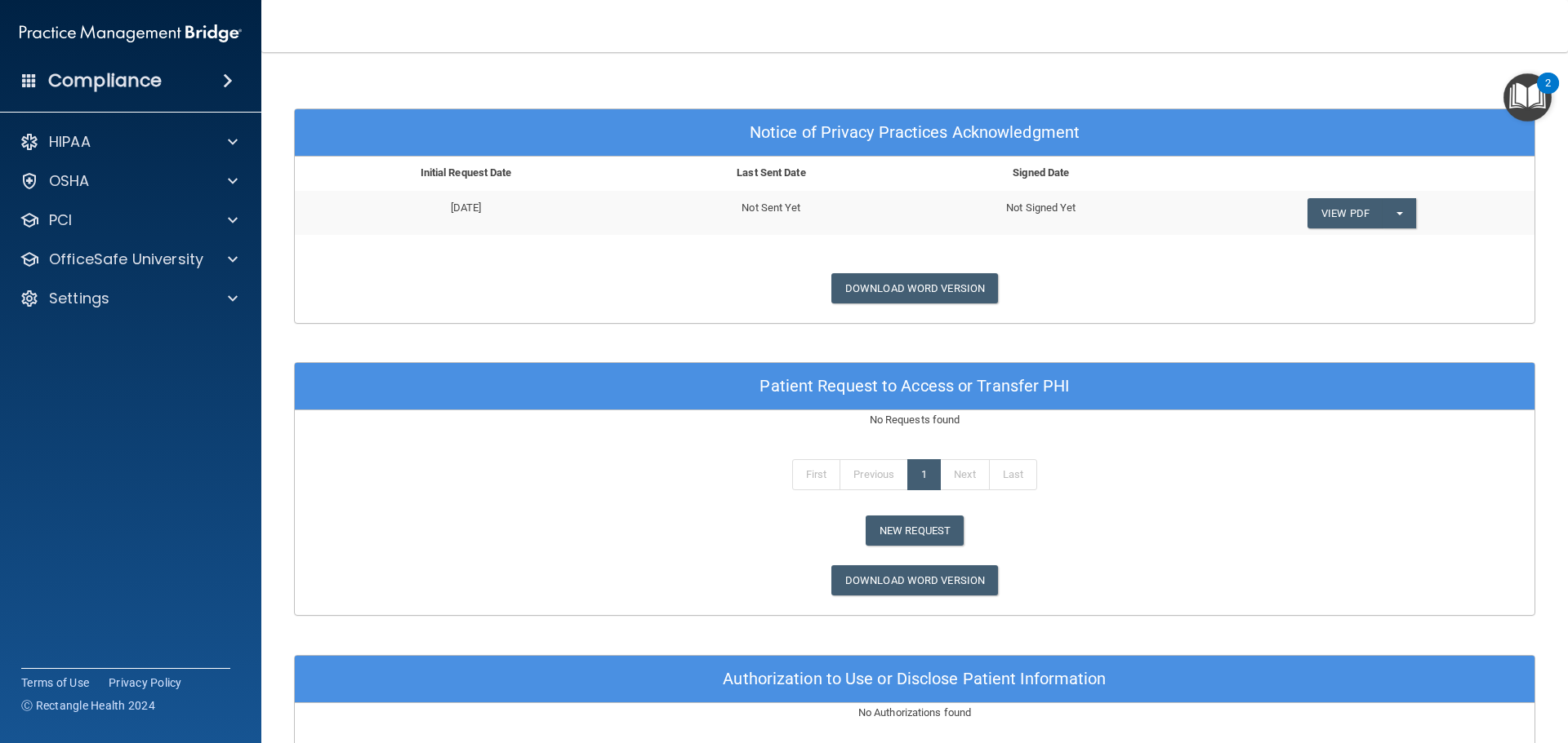
scroll to position [735, 0]
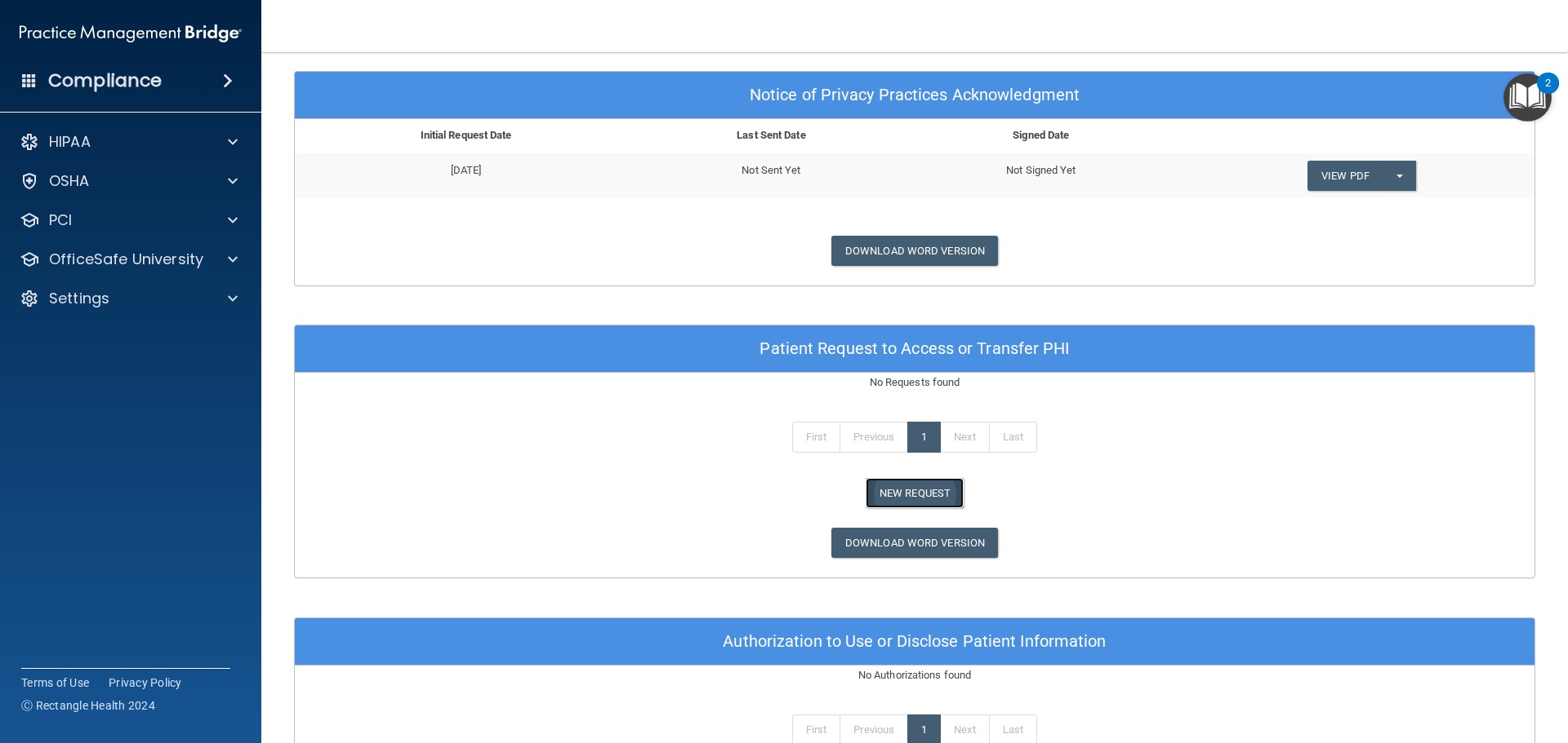
drag, startPoint x: 890, startPoint y: 490, endPoint x: 953, endPoint y: 486, distance: 63.1
click at [892, 490] on button "New Request" at bounding box center [915, 493] width 98 height 30
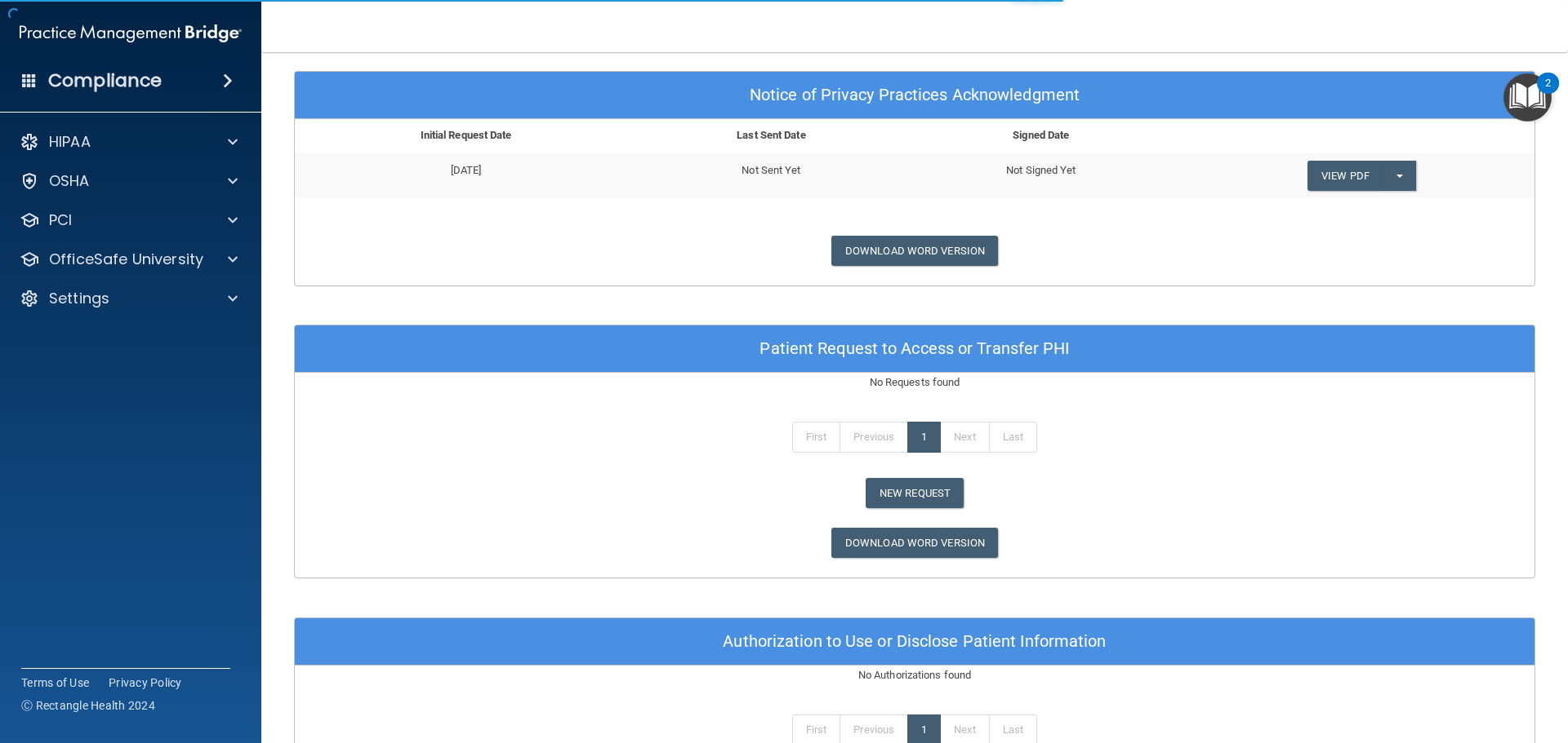
scroll to position [71, 0]
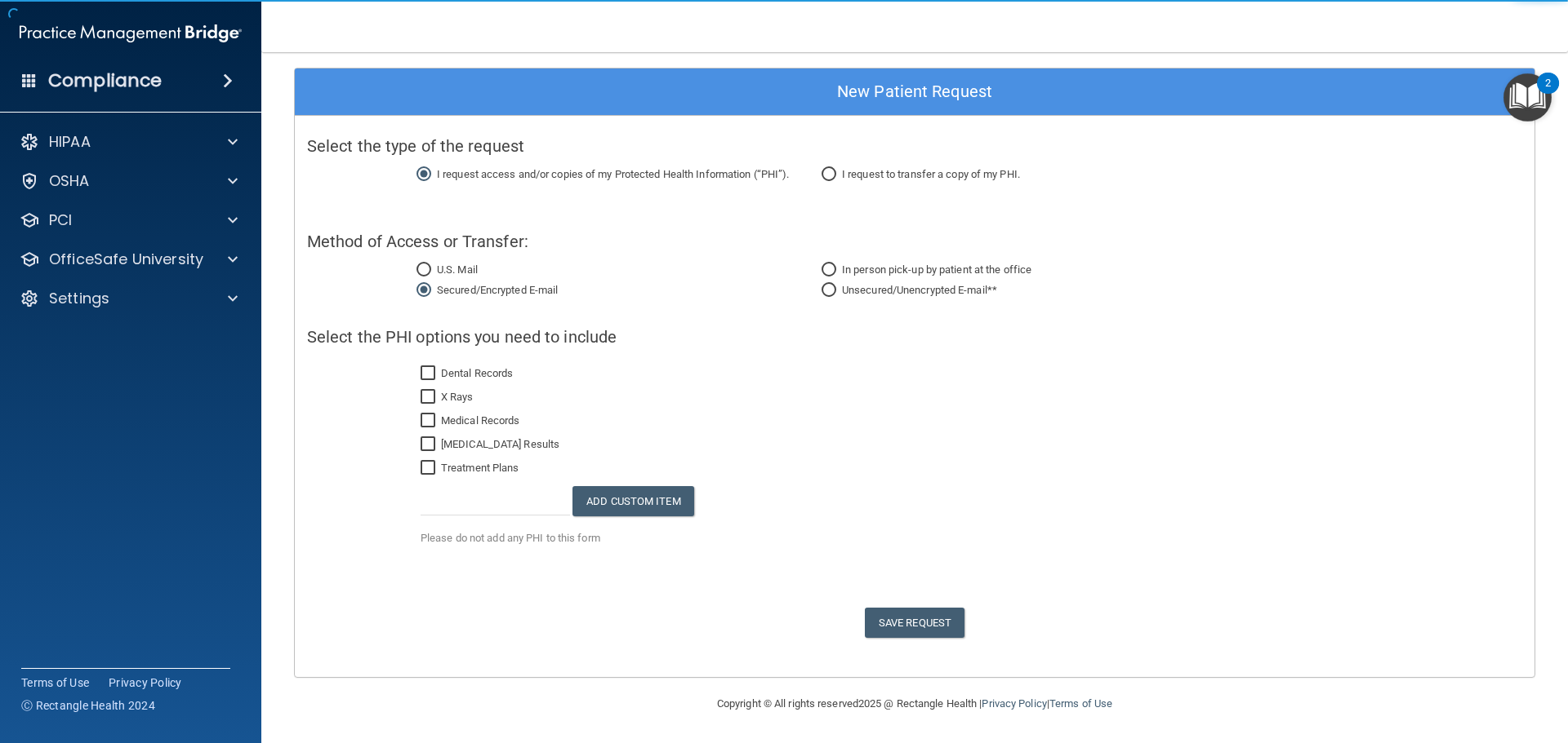
click at [825, 286] on input "Unsecured/Unencrypted E-mail**" at bounding box center [829, 290] width 15 height 12
radio input "true"
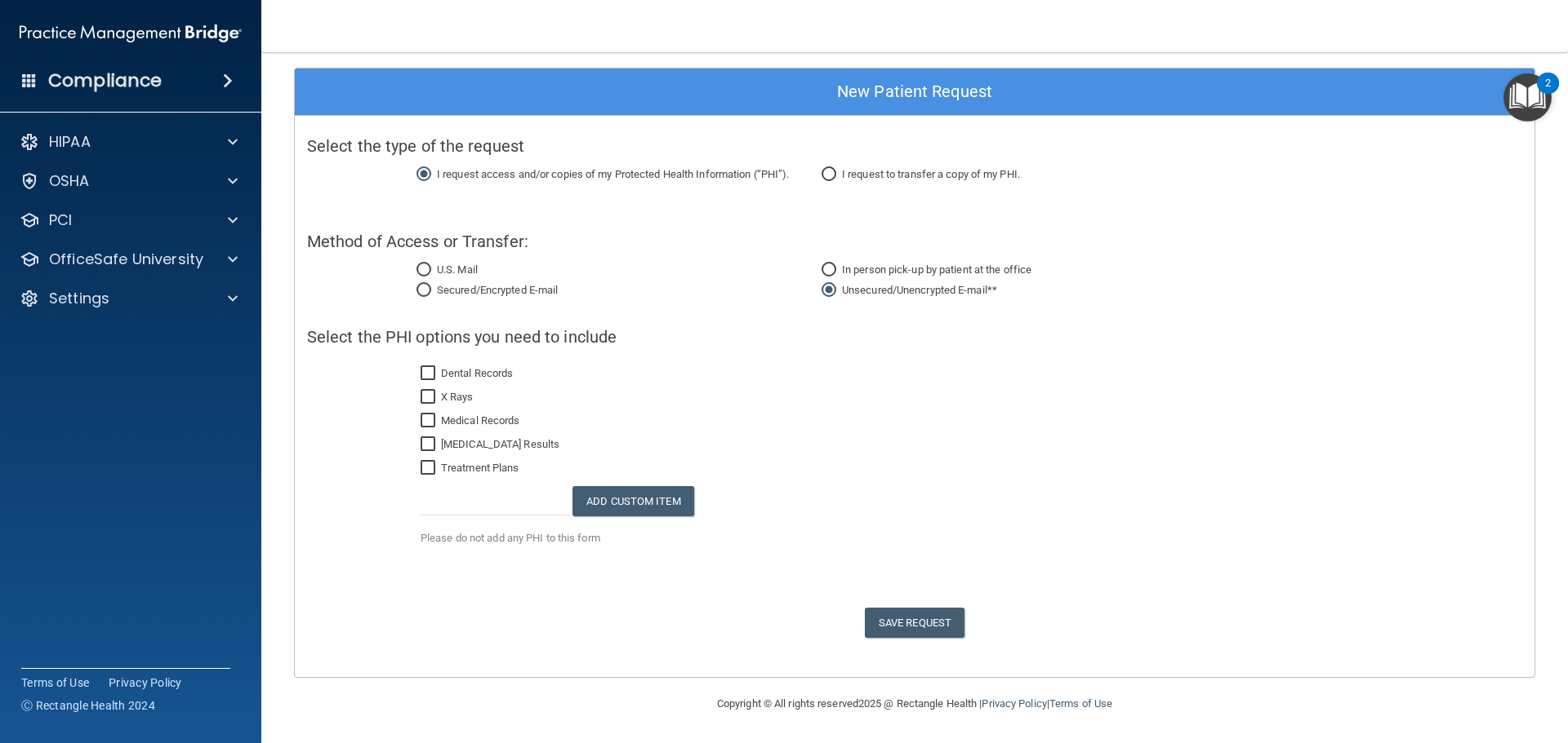
click at [428, 374] on input "Dental Records" at bounding box center [430, 374] width 19 height 13
checkbox input "true"
click at [934, 618] on span "Save Request" at bounding box center [915, 623] width 100 height 30
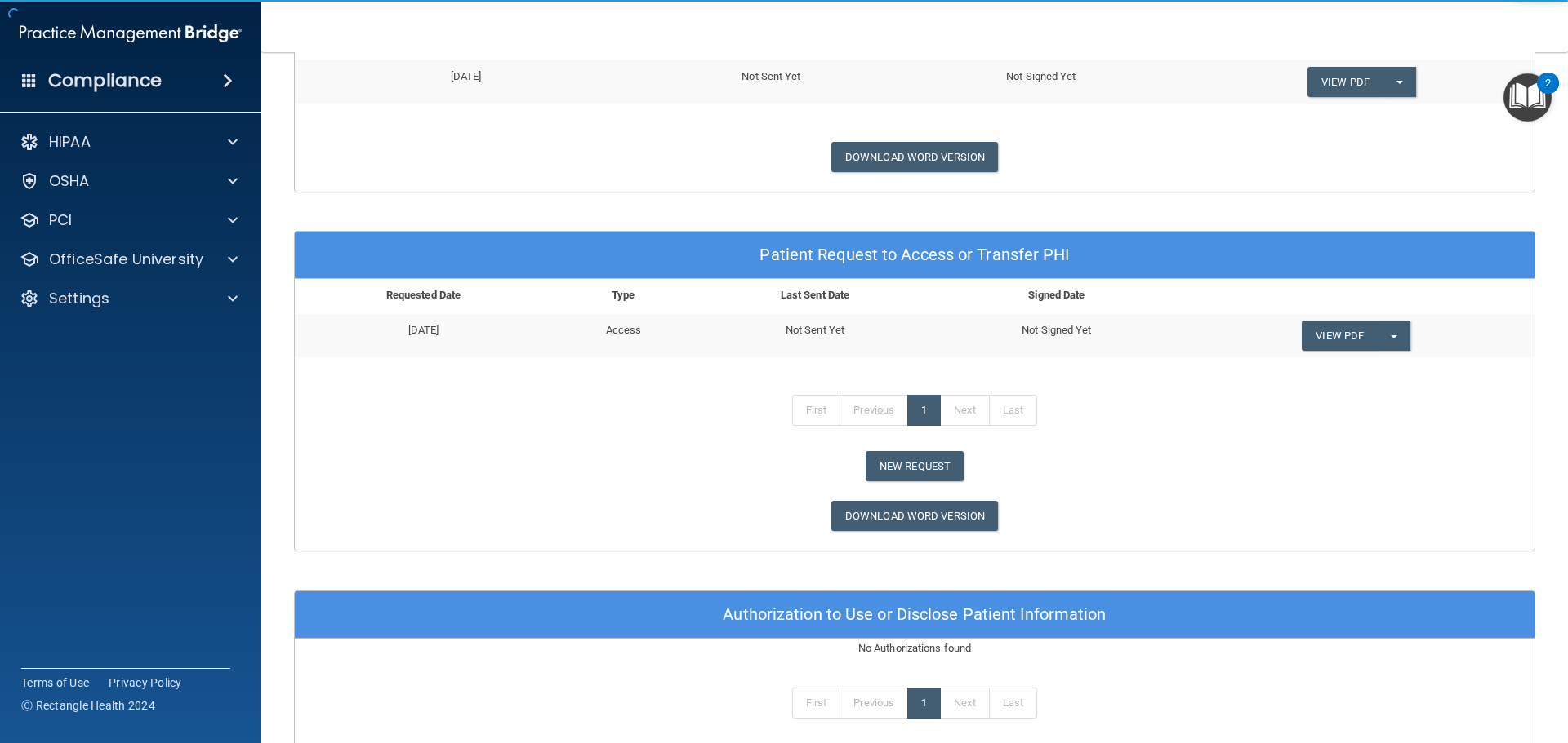
scroll to position [750, 0]
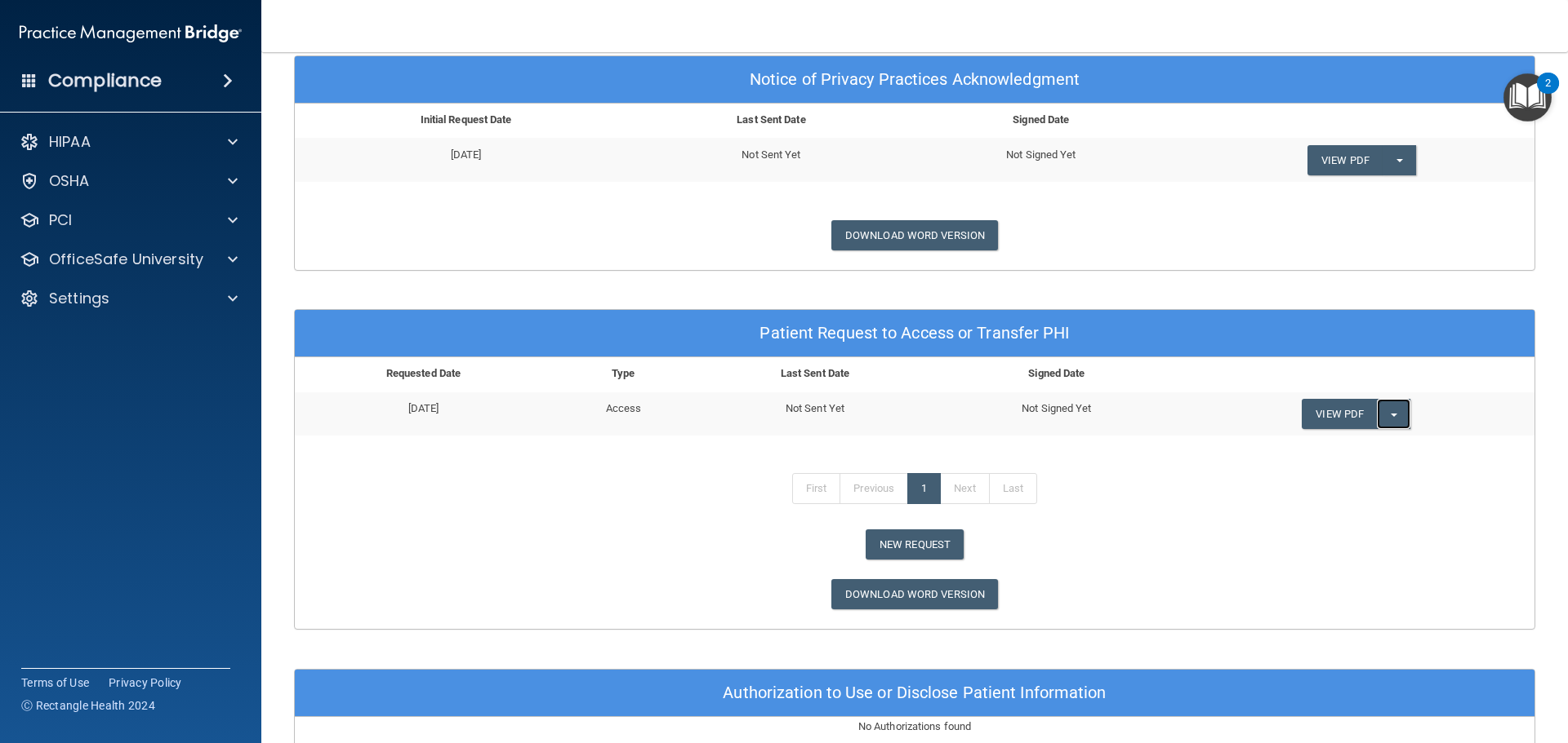
click at [1388, 417] on button "Split button!" at bounding box center [1393, 414] width 34 height 30
click at [1339, 449] on link "Send Request" at bounding box center [1367, 448] width 131 height 25
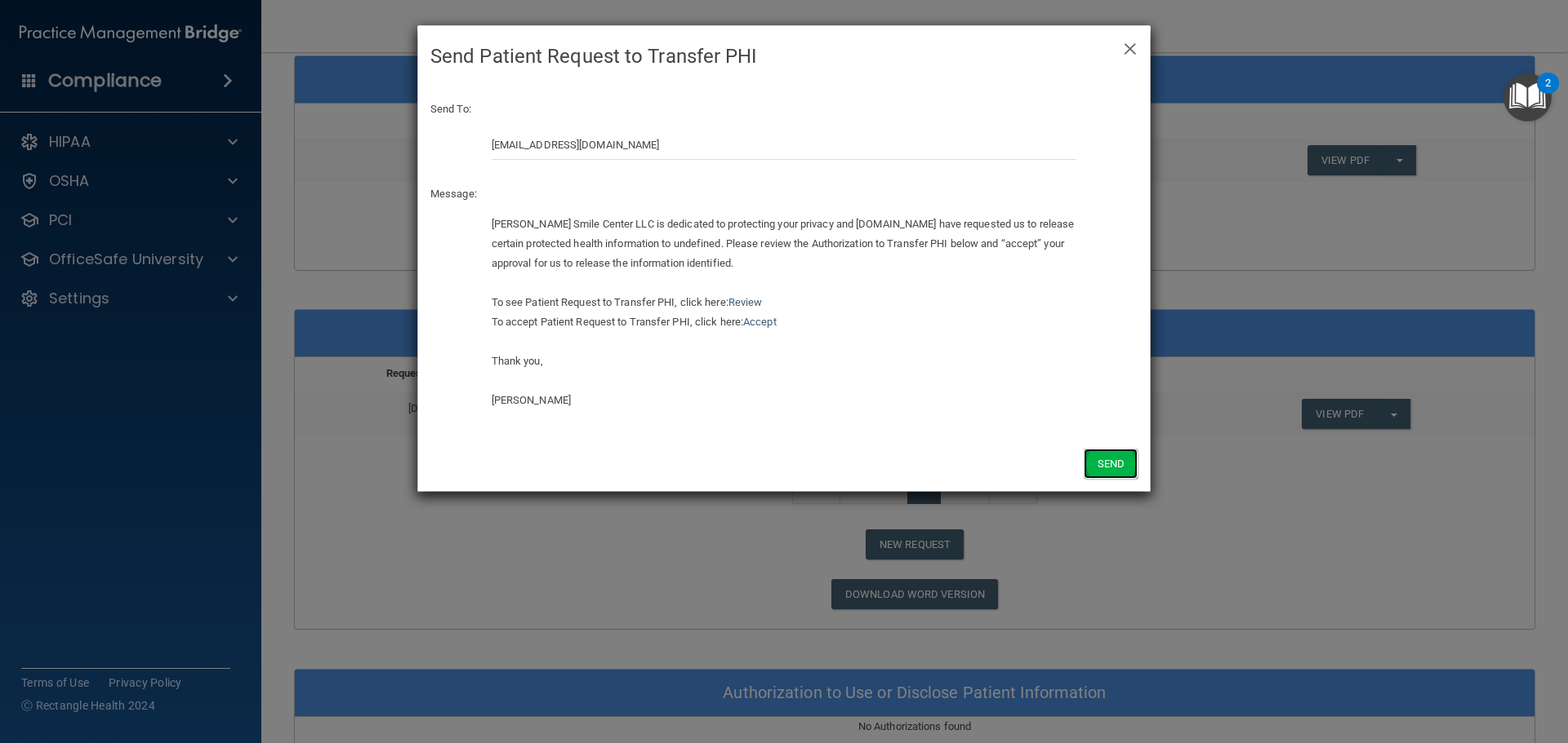
click at [1109, 457] on button "Send" at bounding box center [1110, 463] width 54 height 30
